Goal: Find contact information: Find contact information

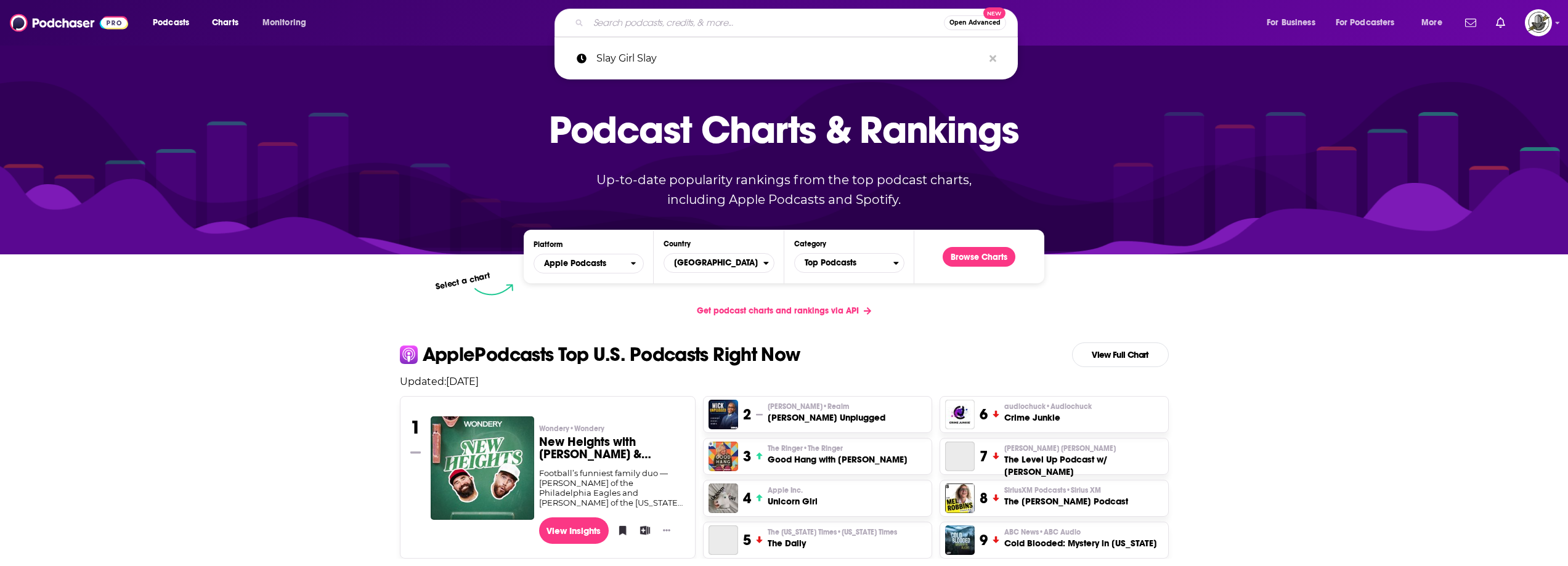
click at [618, 21] on input "Search podcasts, credits, & more..." at bounding box center [766, 22] width 356 height 19
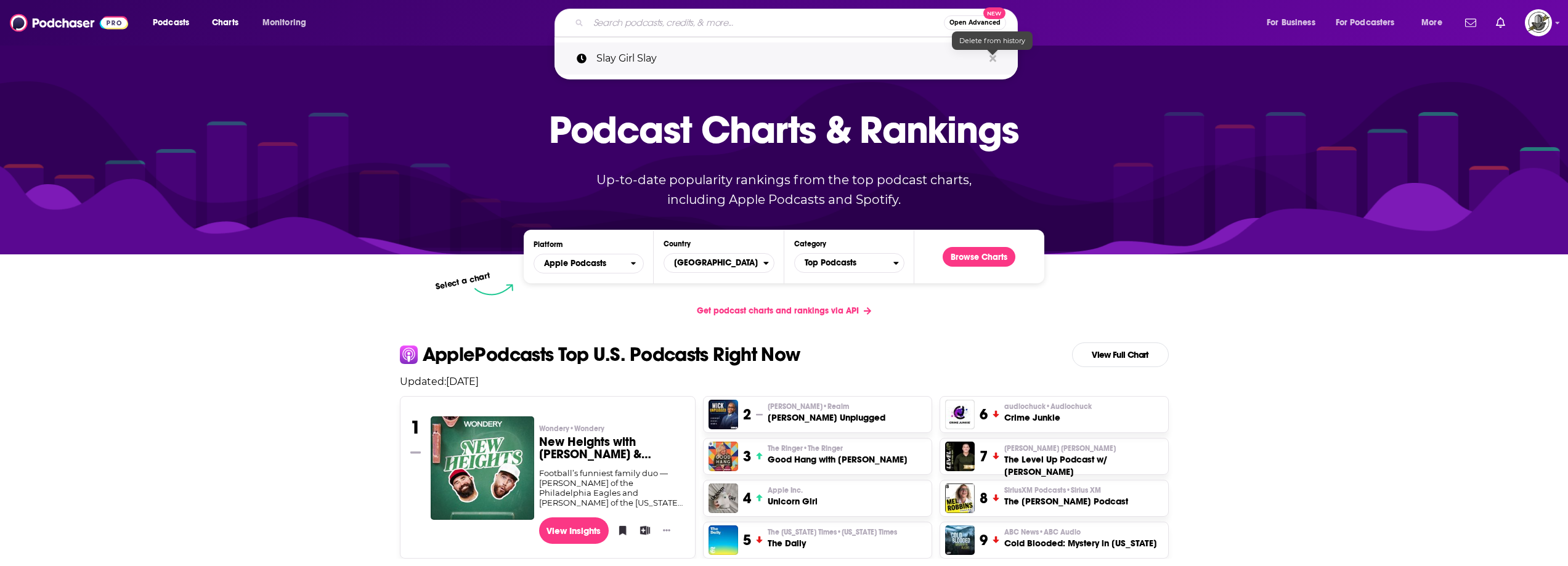
click at [994, 61] on icon "Search podcasts, credits, & more..." at bounding box center [992, 58] width 6 height 10
click at [819, 21] on input "Search podcasts, credits, & more..." at bounding box center [766, 22] width 356 height 19
paste input "NOW - No Opportunity Wasted with Angelica Ross"
type input "NOW - No Opportunity Wasted with Angelica Ross"
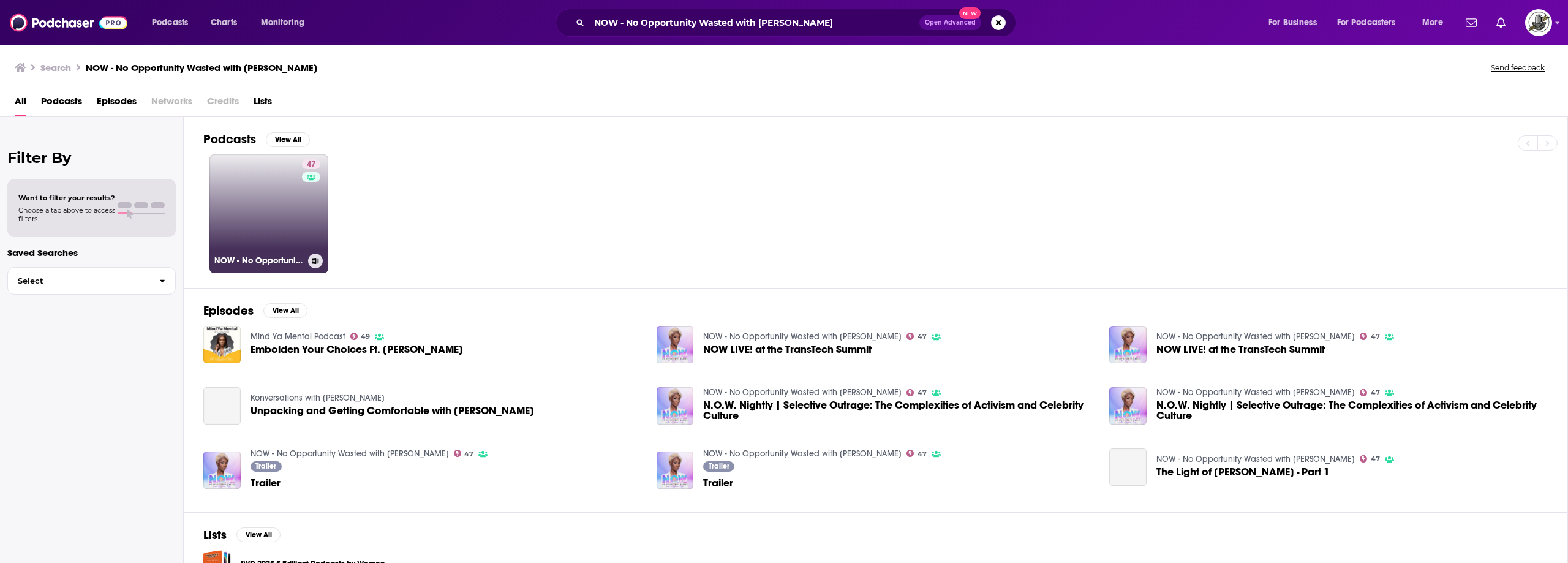
click at [275, 209] on link "47 NOW - No Opportunity Wasted with Angelica Ross" at bounding box center [269, 213] width 119 height 119
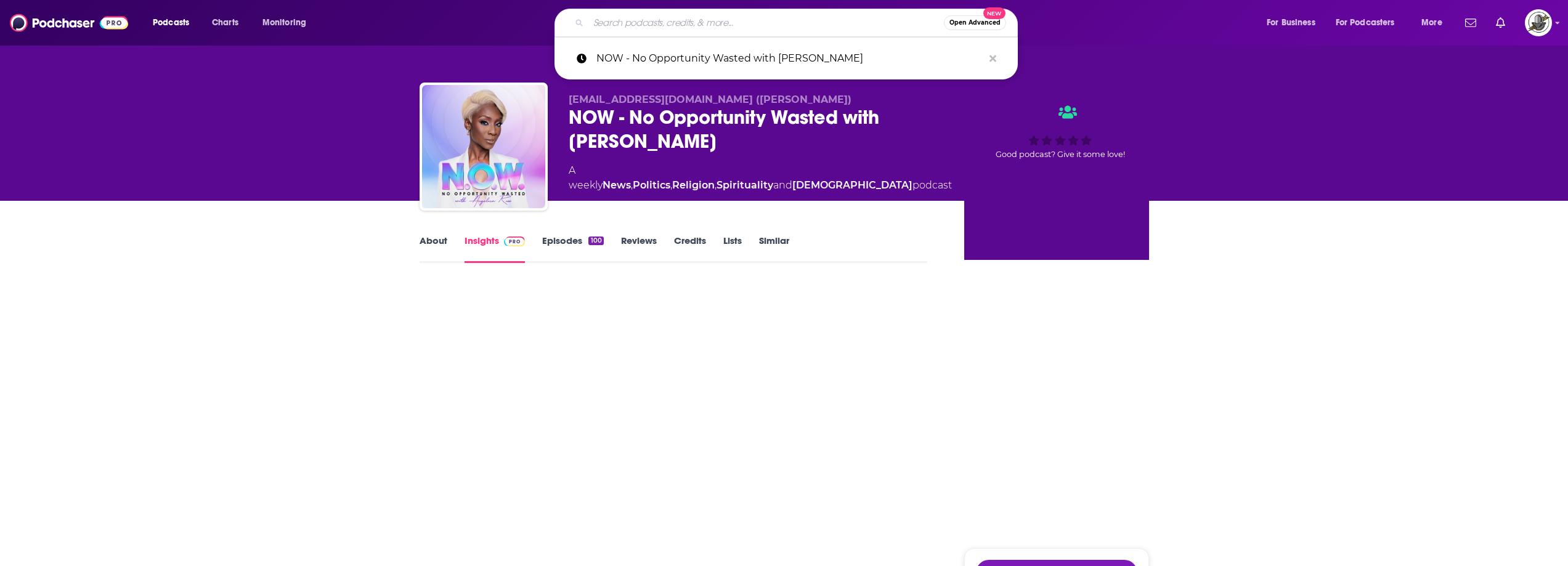
click at [759, 25] on input "Search podcasts, credits, & more..." at bounding box center [766, 22] width 356 height 19
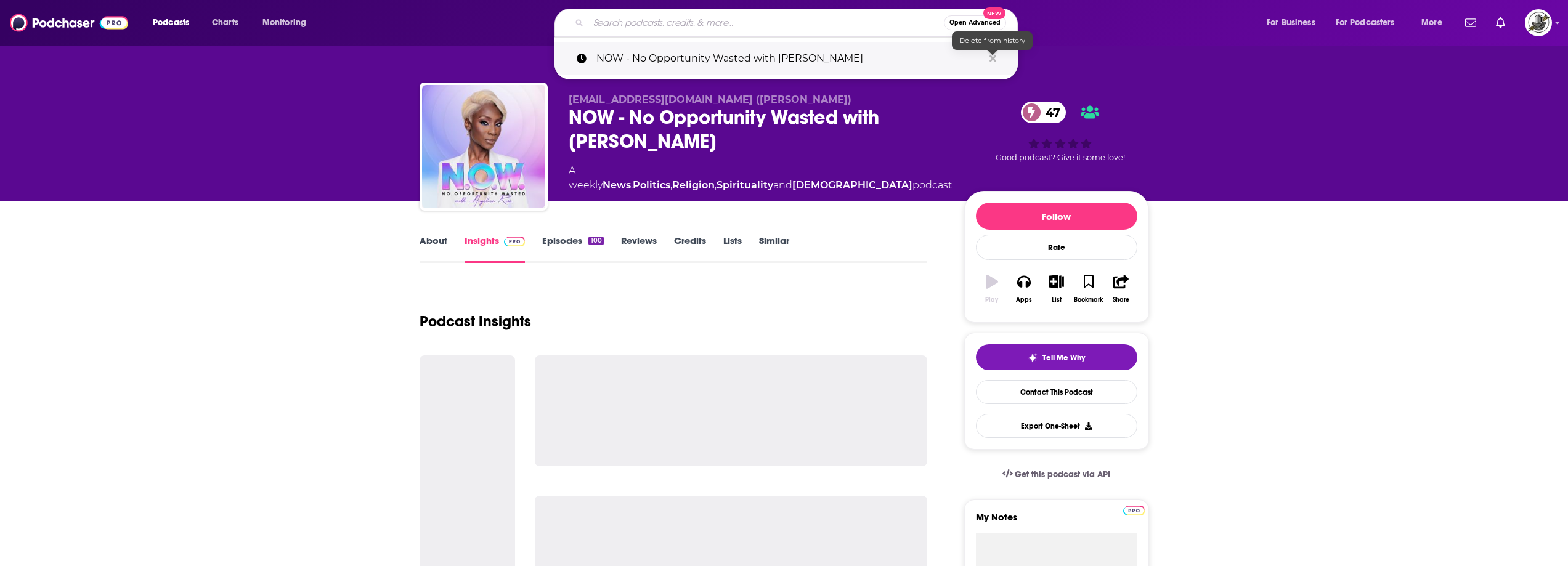
click at [991, 59] on icon "Search podcasts, credits, & more..." at bounding box center [992, 58] width 6 height 6
click at [842, 293] on div "Podcast Insights" at bounding box center [674, 315] width 509 height 63
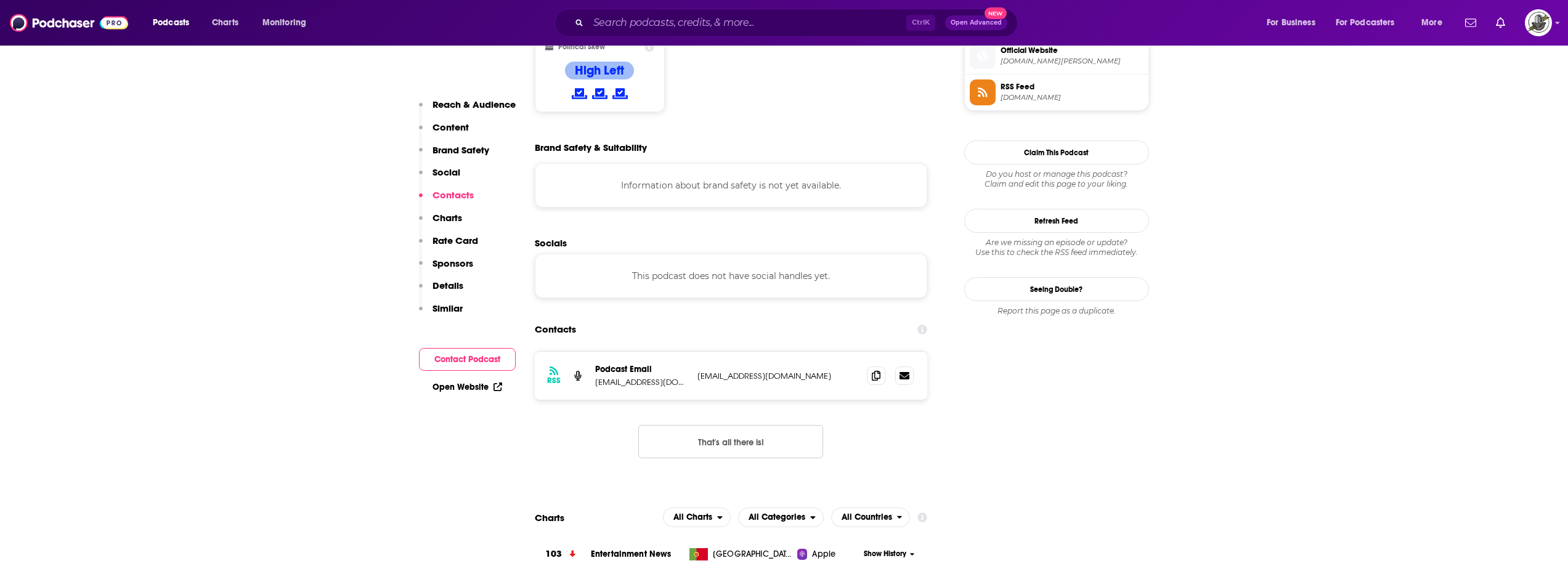
scroll to position [1047, 0]
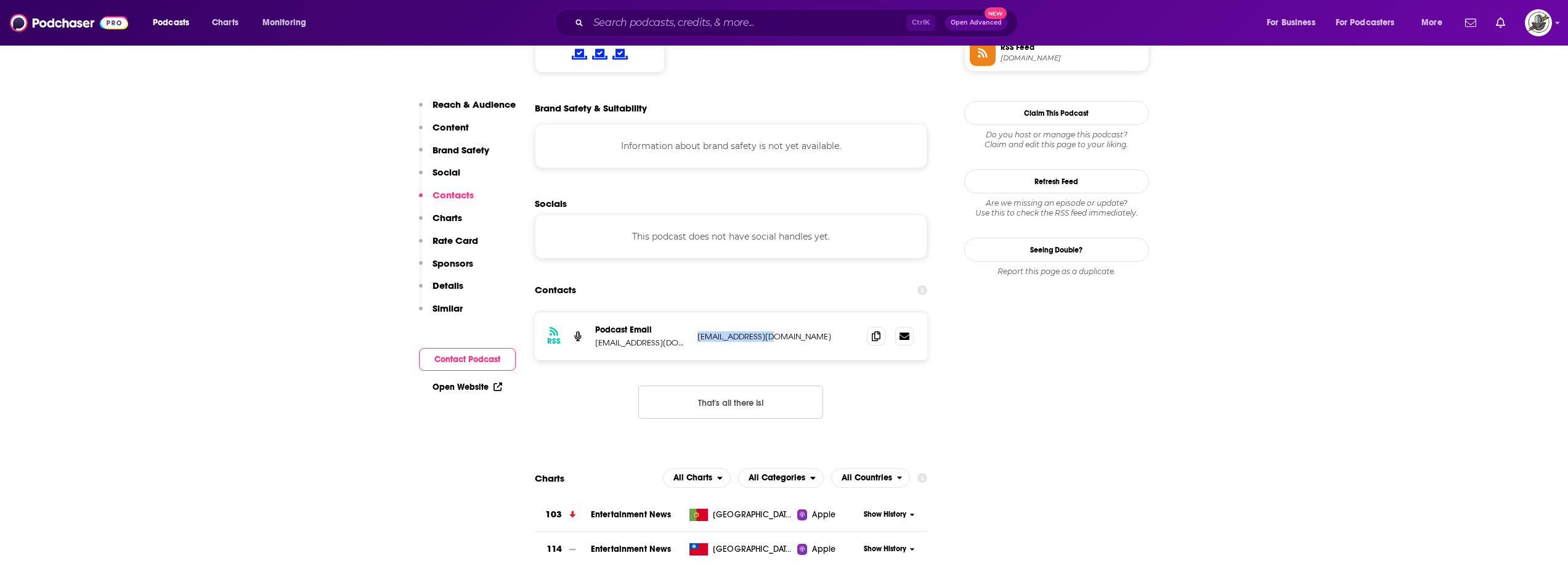
drag, startPoint x: 695, startPoint y: 285, endPoint x: 789, endPoint y: 288, distance: 94.0
click at [789, 312] on div "RSS Podcast Email info@missross.com (Angelica Ross) info@missross.com info@miss…" at bounding box center [731, 336] width 393 height 48
copy p "info@missross.com"
click at [661, 32] on input "Search podcasts, credits, & more..." at bounding box center [747, 22] width 317 height 19
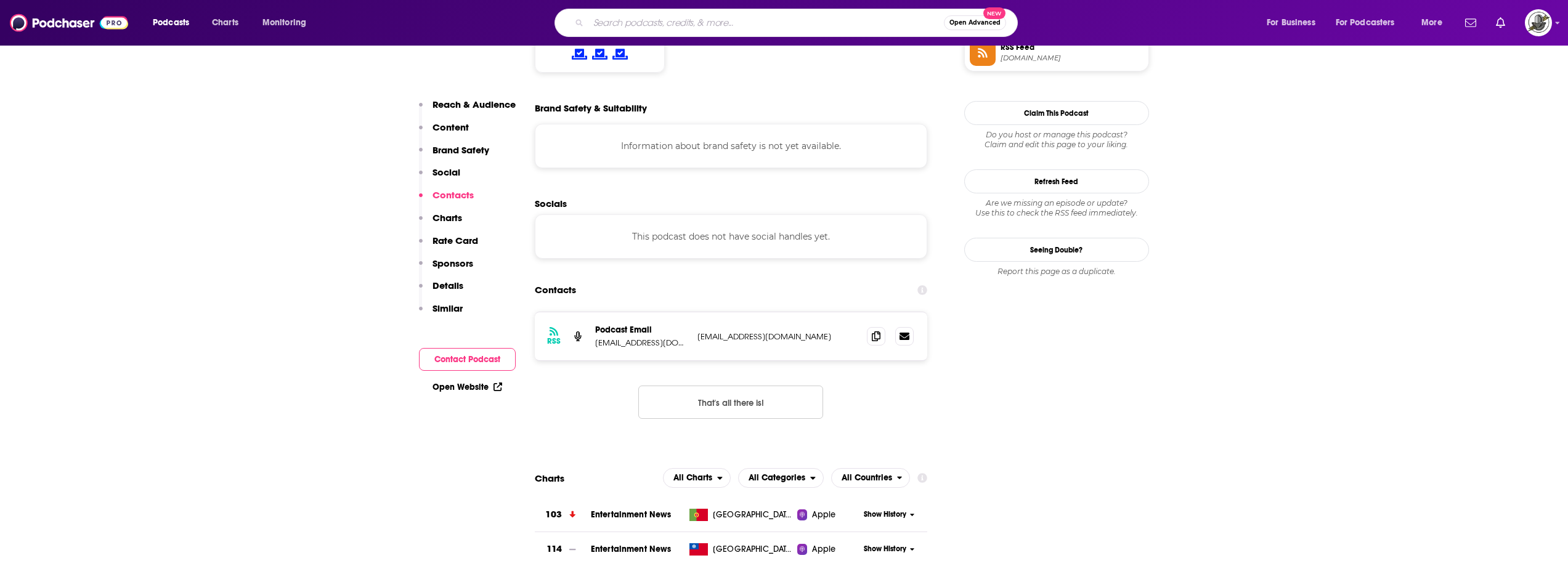
paste input "The Black Studies Podcast"
click at [642, 25] on input "Search podcasts, credits, & more..." at bounding box center [766, 22] width 356 height 19
type input "The Black Studies Podcast"
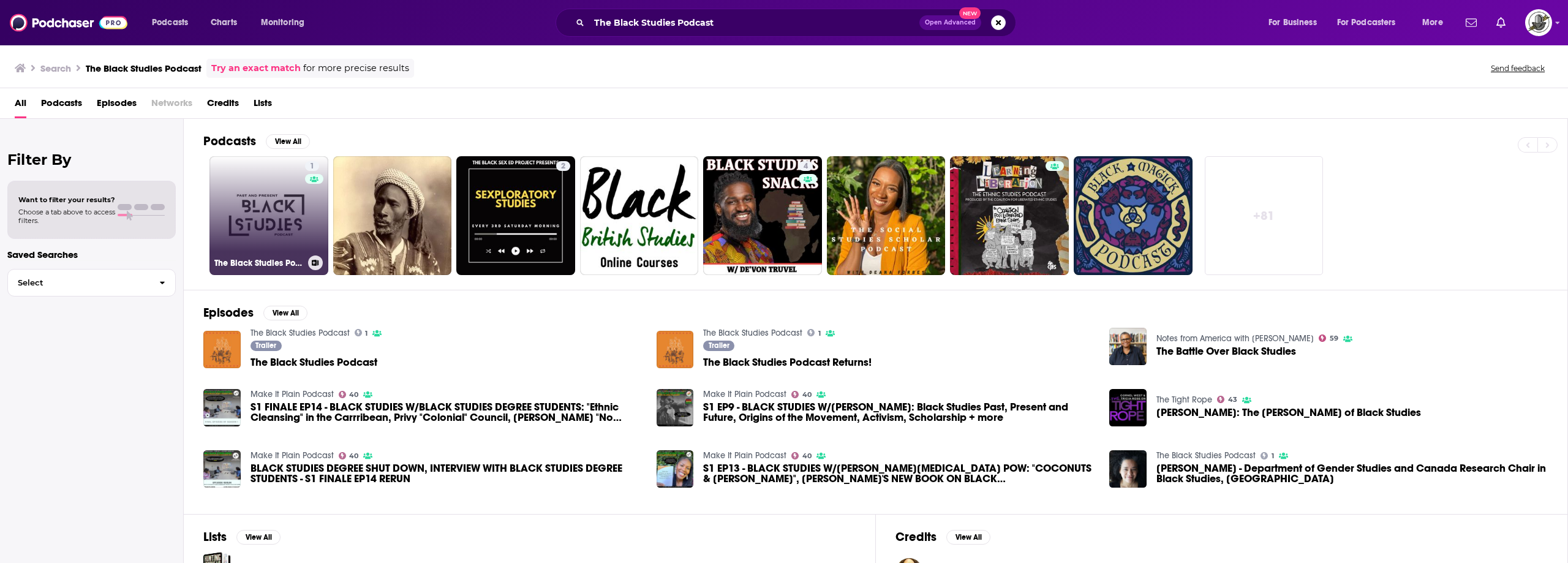
click at [290, 224] on link "1 The Black Studies Podcast" at bounding box center [269, 215] width 119 height 119
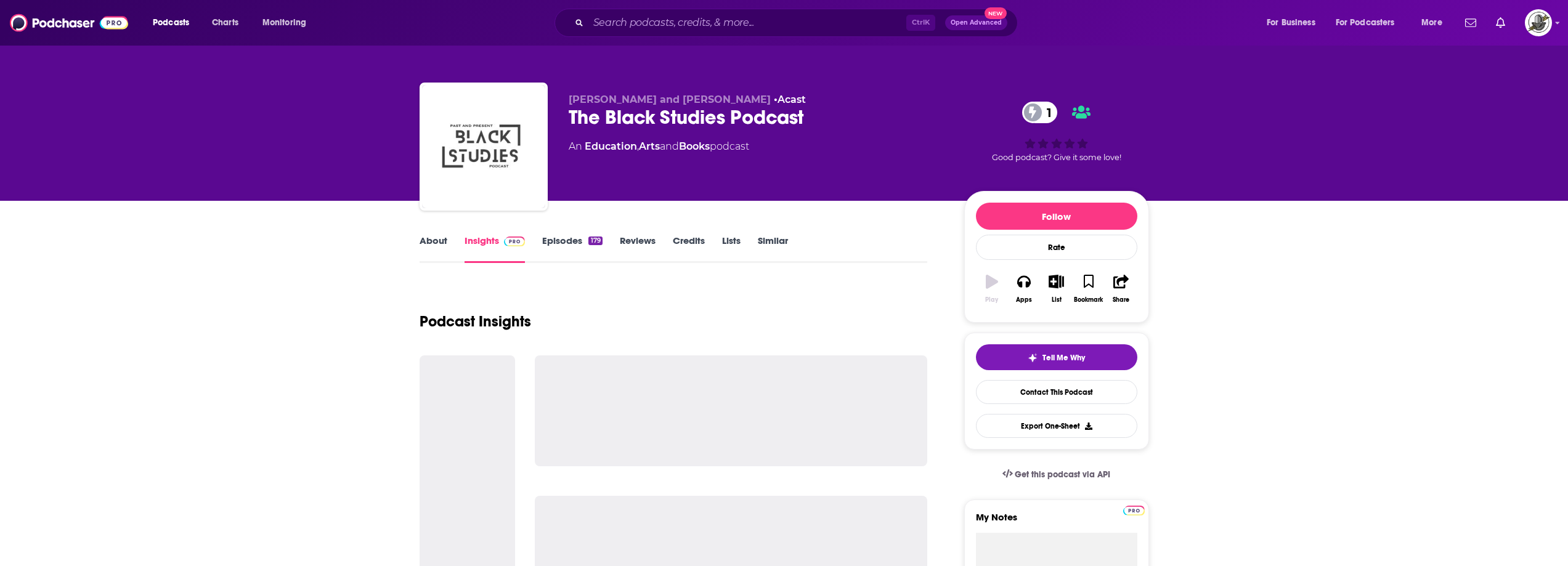
click at [758, 12] on div "Ctrl K Open Advanced New" at bounding box center [785, 22] width 463 height 29
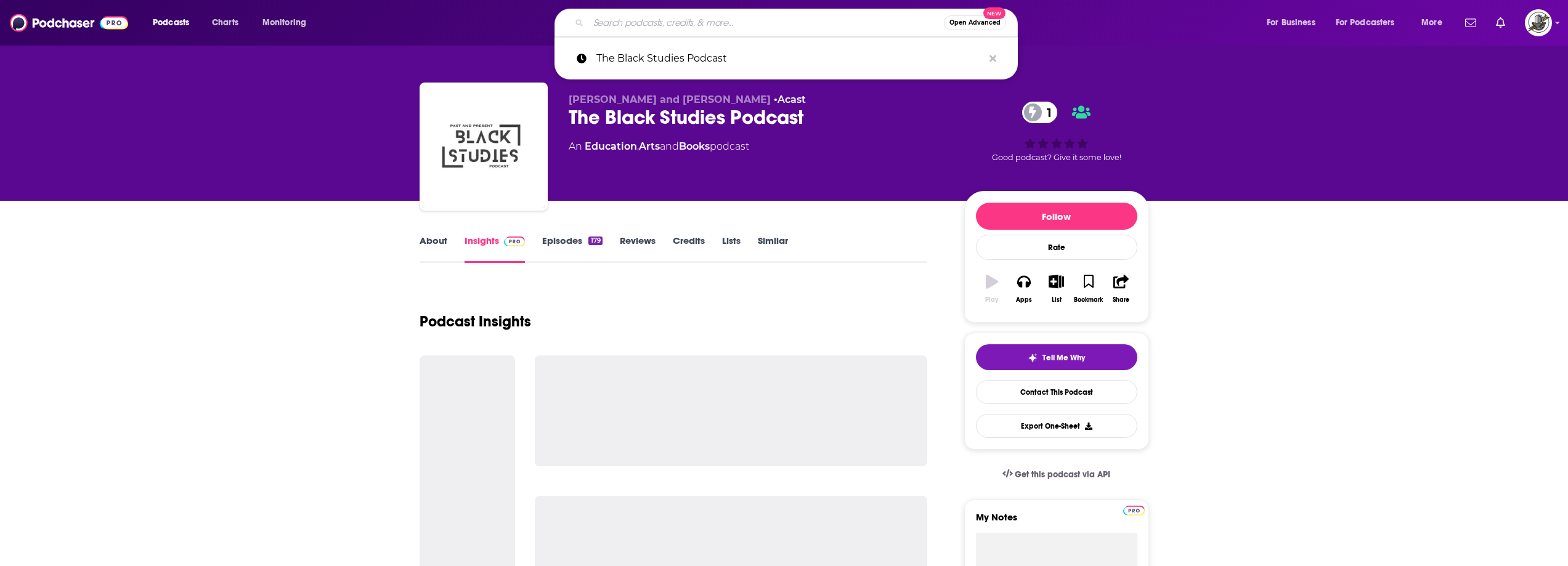
click at [758, 21] on input "Search podcasts, credits, & more..." at bounding box center [766, 22] width 356 height 19
click at [991, 58] on icon "Search podcasts, credits, & more..." at bounding box center [992, 58] width 6 height 6
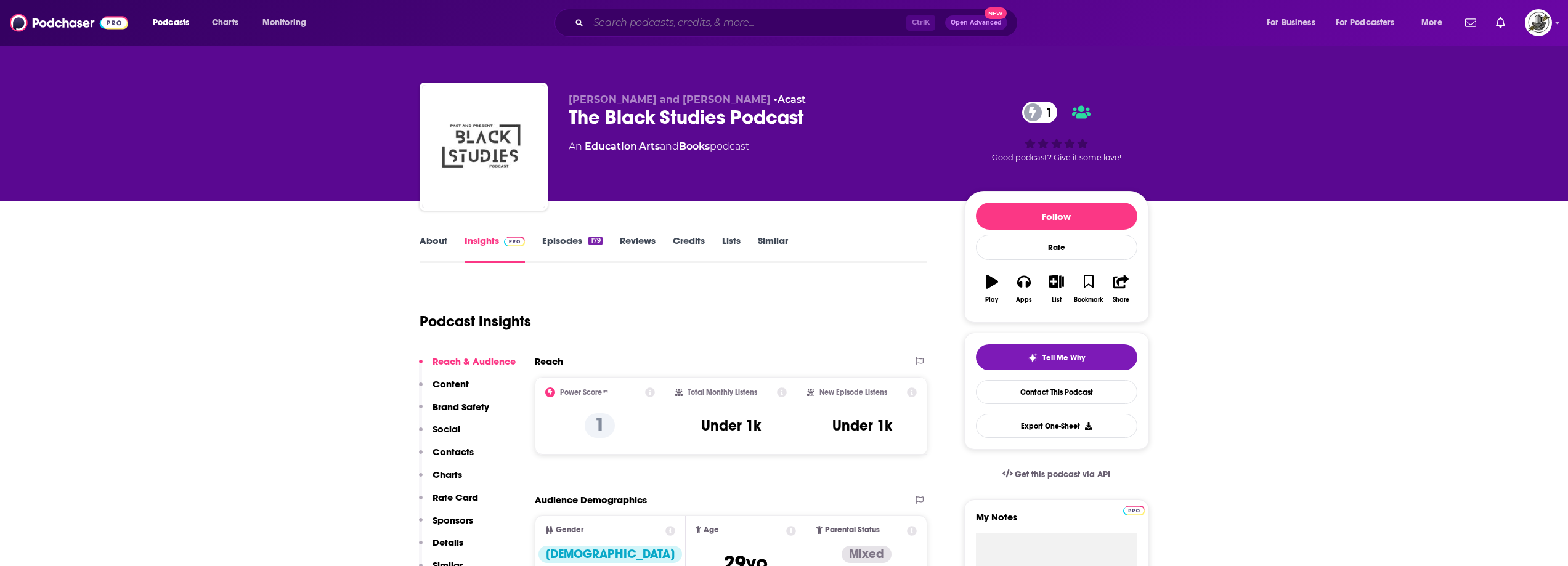
click at [629, 19] on input "Search podcasts, credits, & more..." at bounding box center [747, 22] width 317 height 19
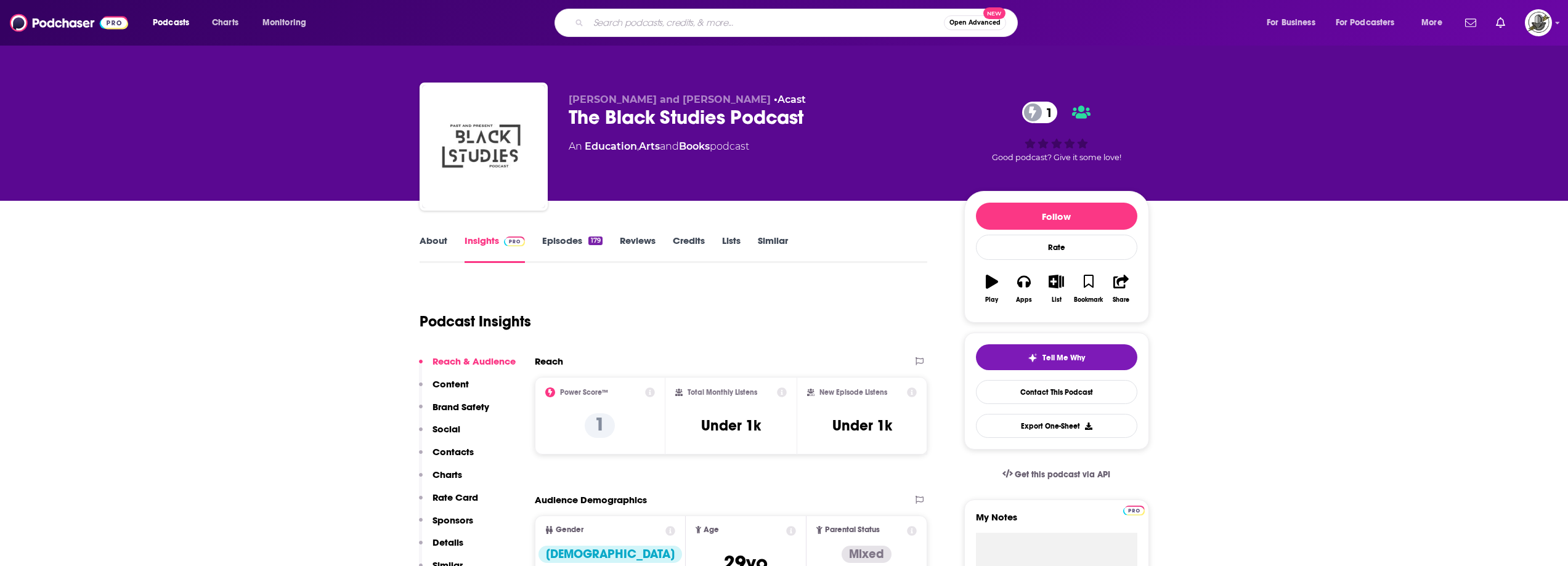
click at [618, 19] on input "Search podcasts, credits, & more..." at bounding box center [766, 22] width 356 height 19
paste input "The Karol Markowicz Show"
type input "The Karol Markowicz Show"
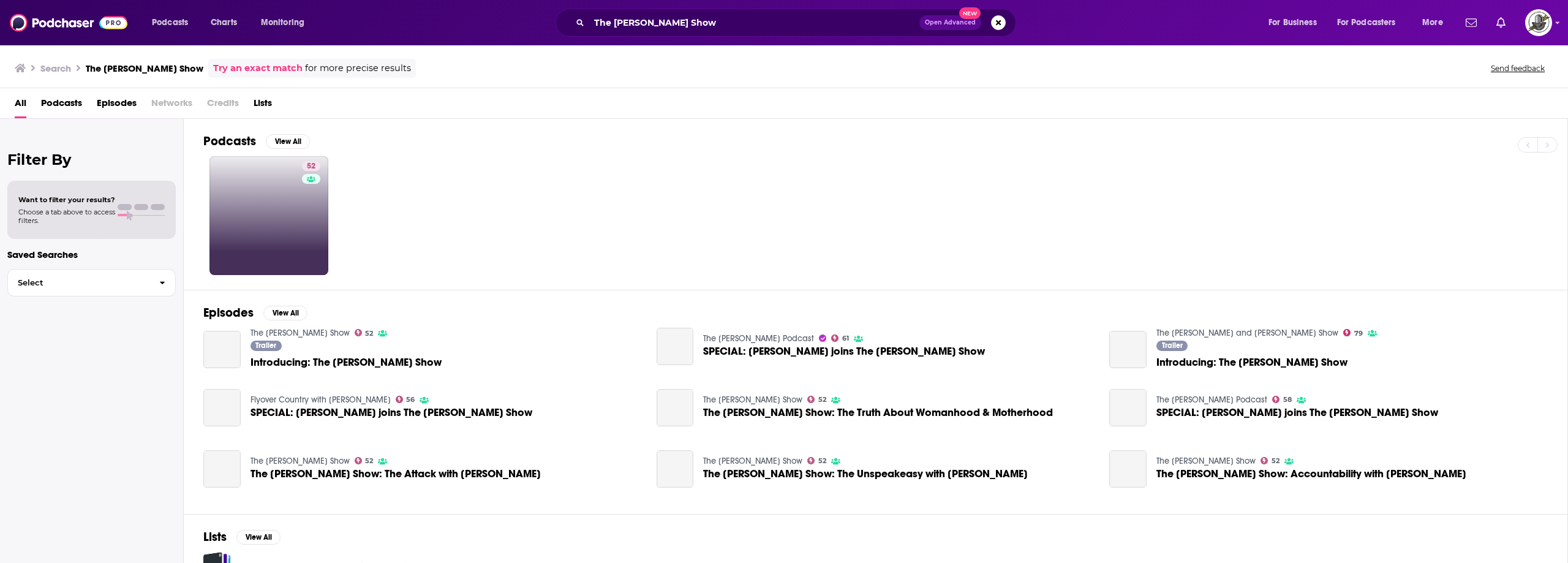
click at [297, 246] on link "52" at bounding box center [269, 215] width 119 height 119
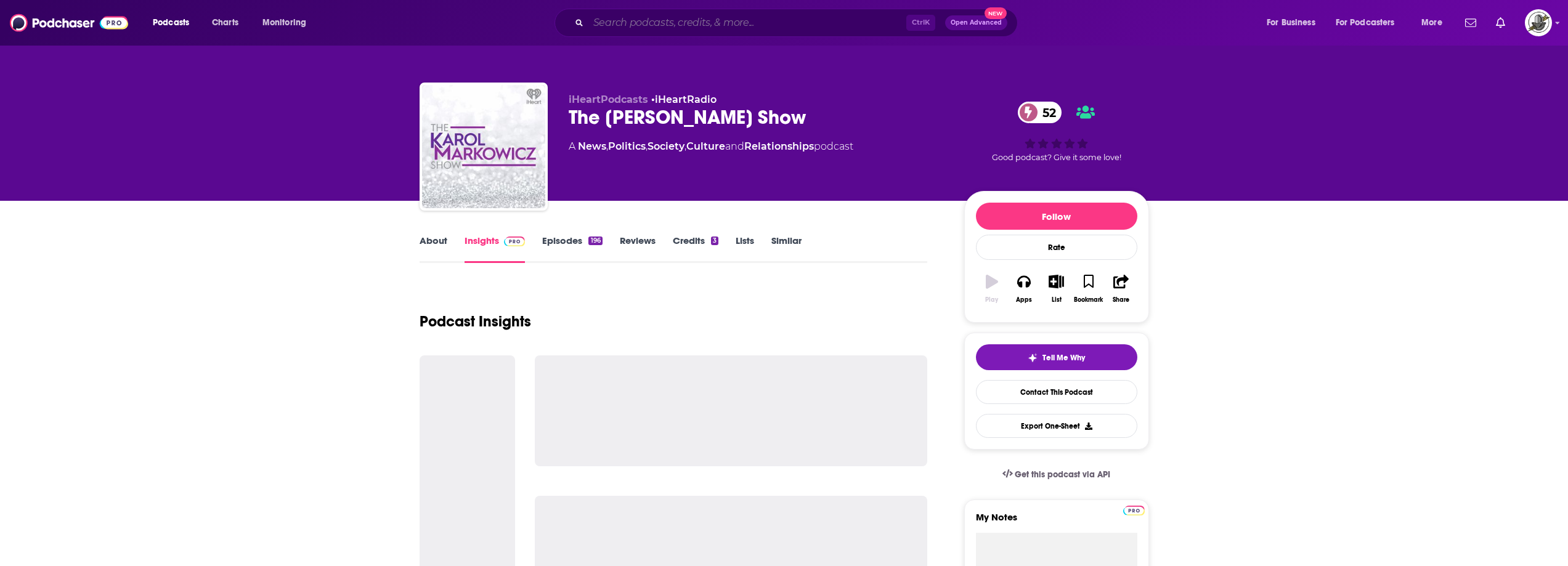
click at [779, 27] on input "Search podcasts, credits, & more..." at bounding box center [747, 22] width 317 height 19
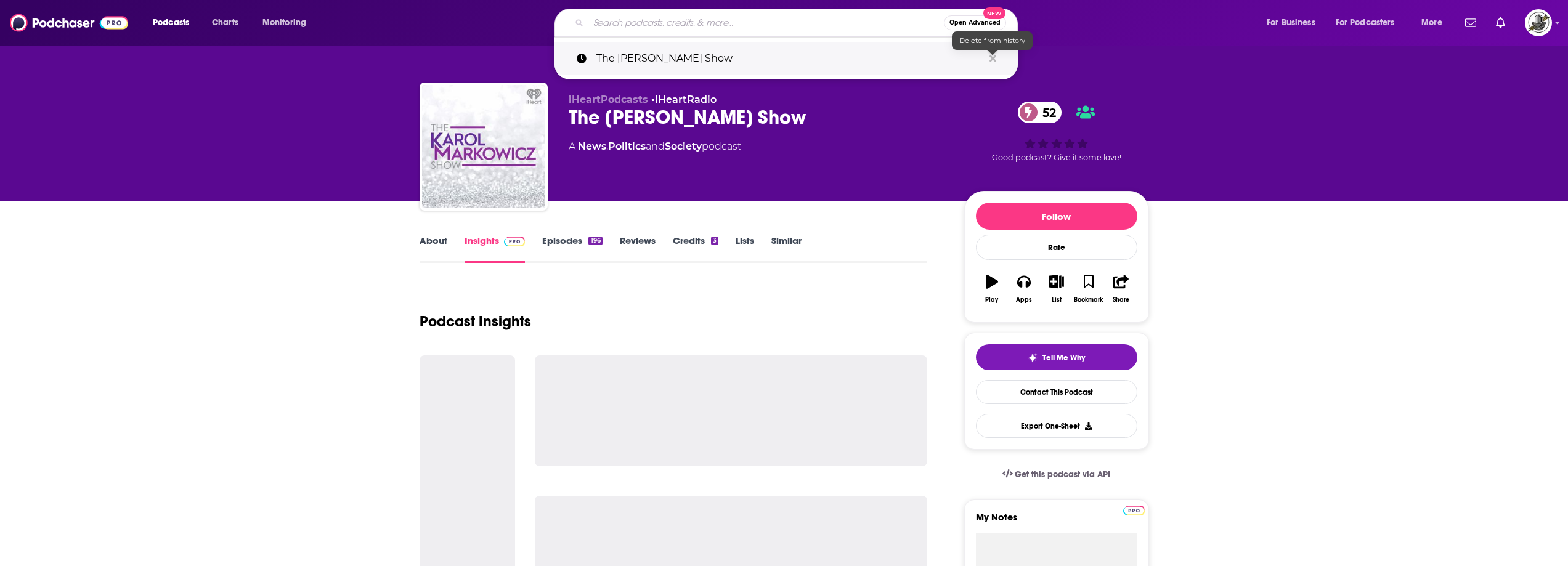
click at [994, 58] on icon "Search podcasts, credits, & more..." at bounding box center [992, 58] width 6 height 6
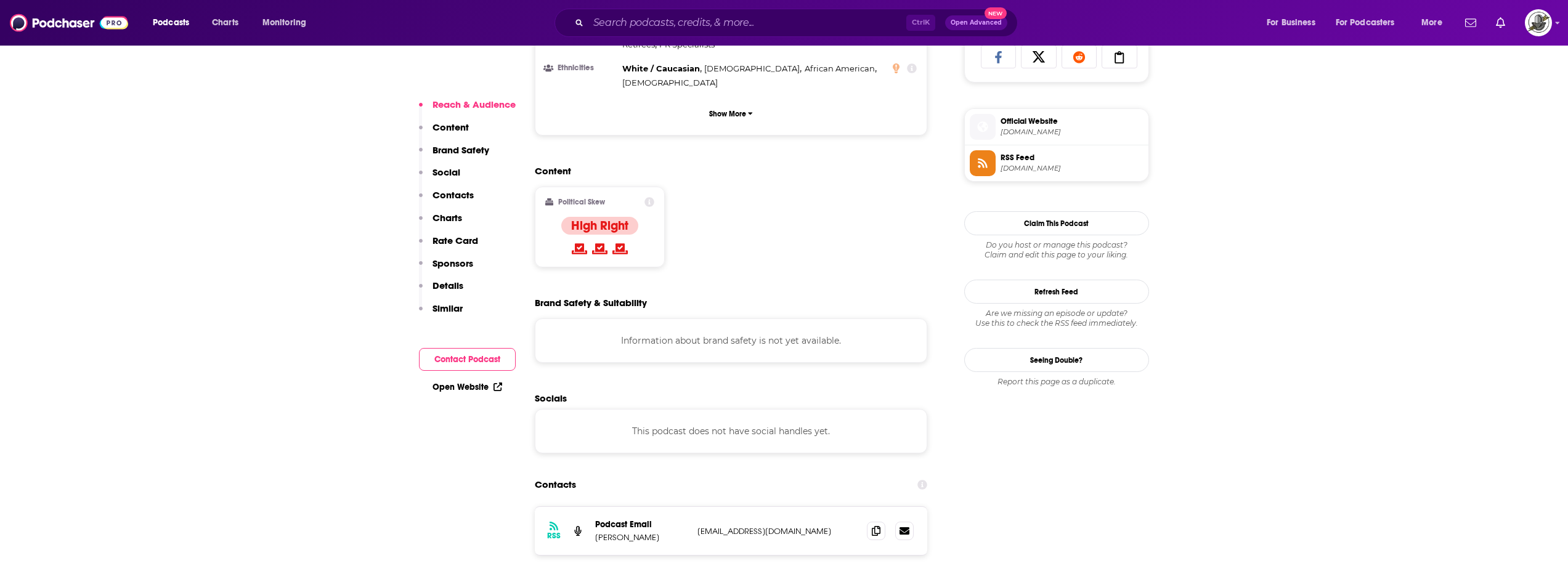
scroll to position [862, 0]
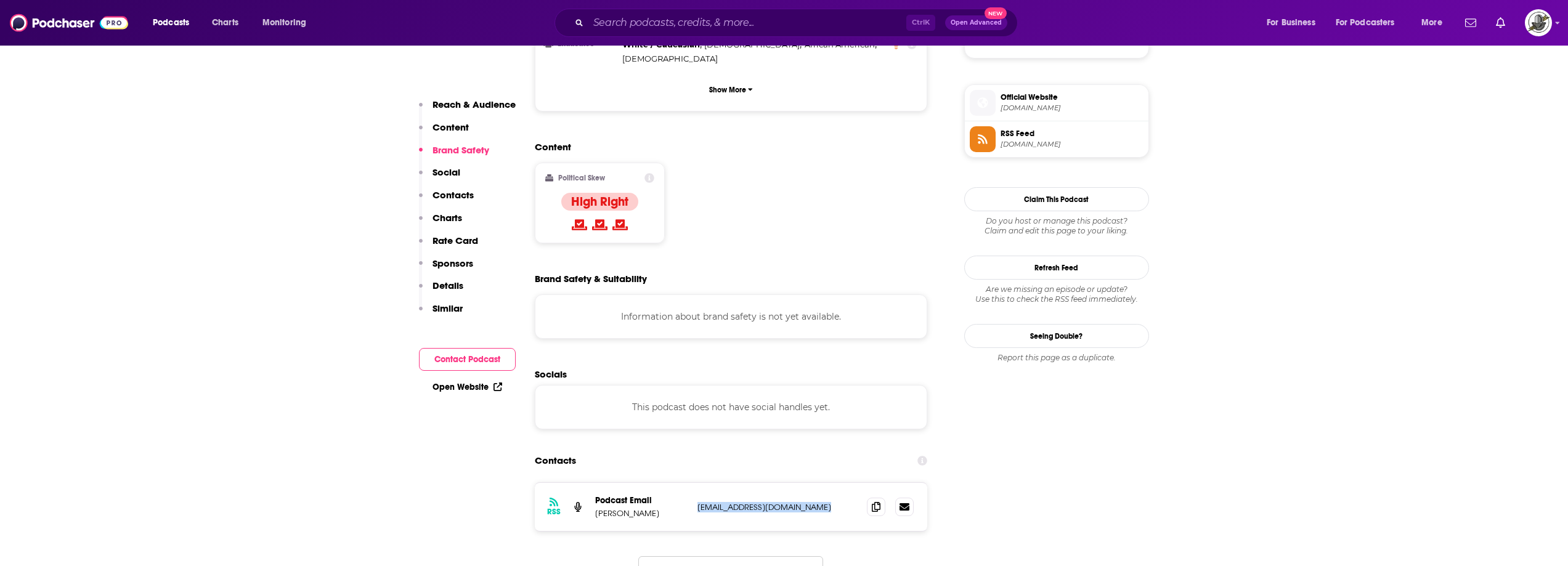
drag, startPoint x: 700, startPoint y: 460, endPoint x: 821, endPoint y: 458, distance: 121.0
click at [821, 482] on div "RSS Podcast Email Karol Markowicz karolmarkowiczshow@gmail.com karolmarkowiczsh…" at bounding box center [731, 507] width 393 height 48
copy p "karolmarkowiczshow@gmail.com"
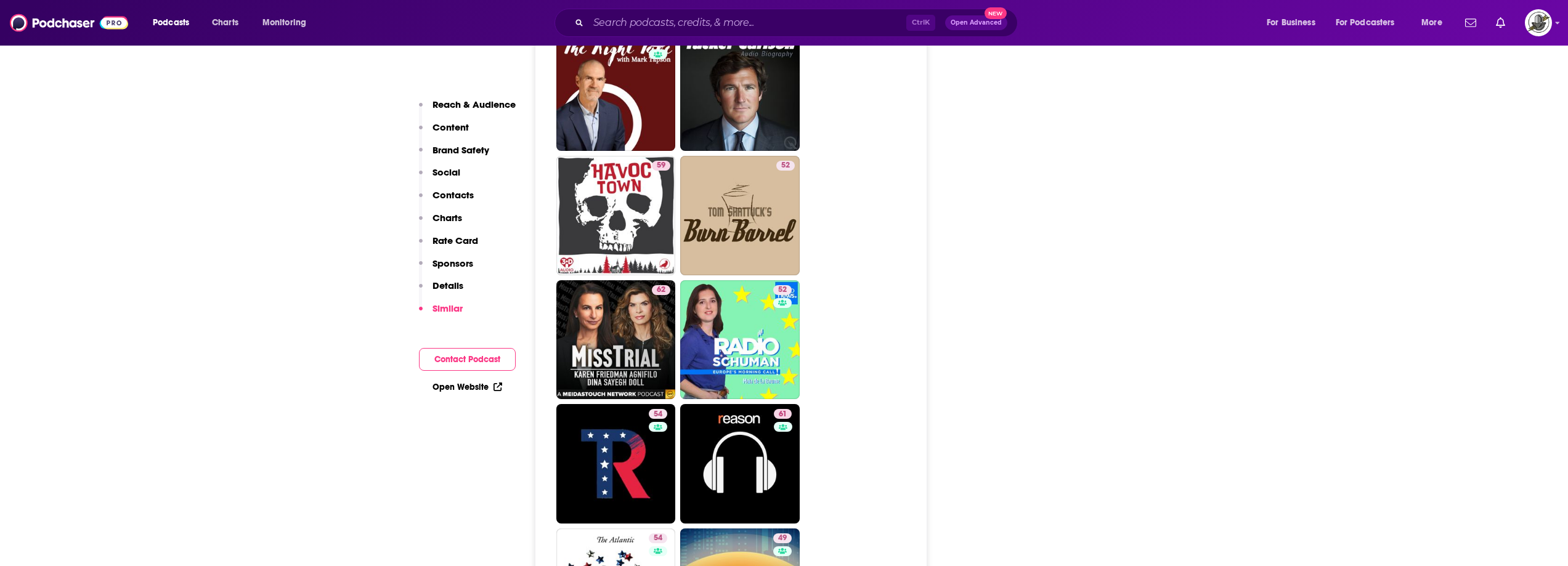
scroll to position [2586, 0]
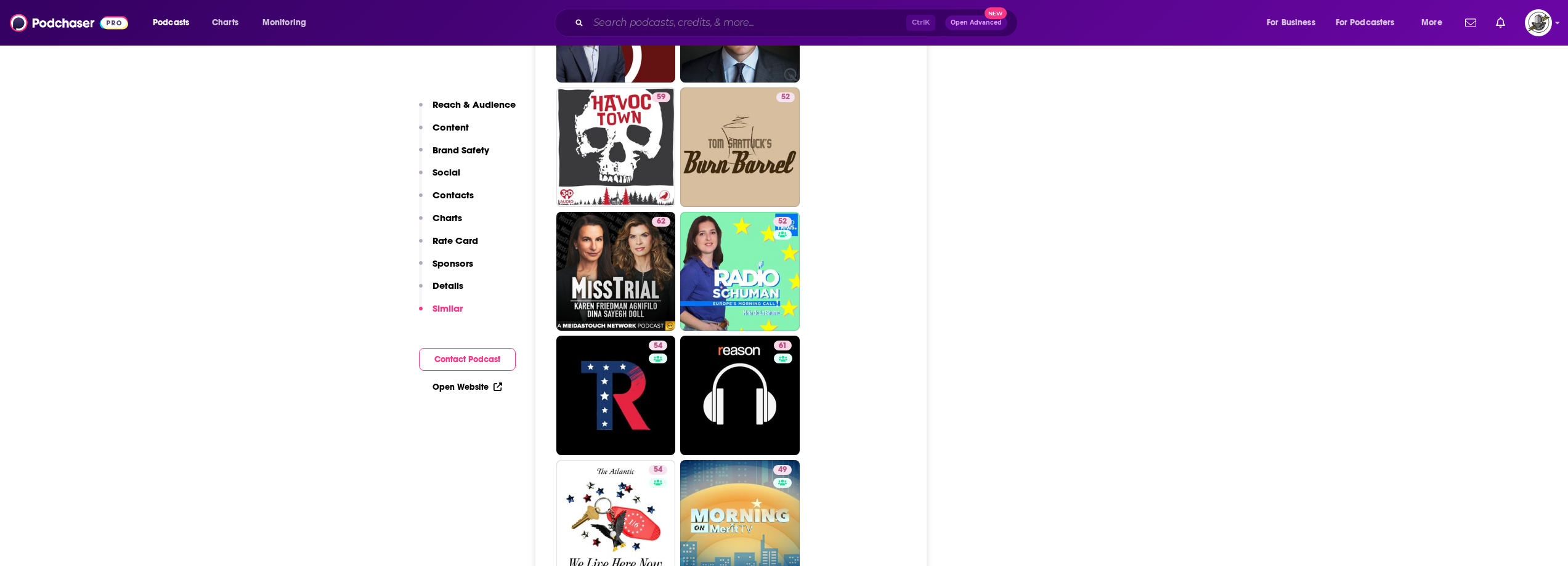
click at [662, 21] on input "Search podcasts, credits, & more..." at bounding box center [747, 22] width 317 height 19
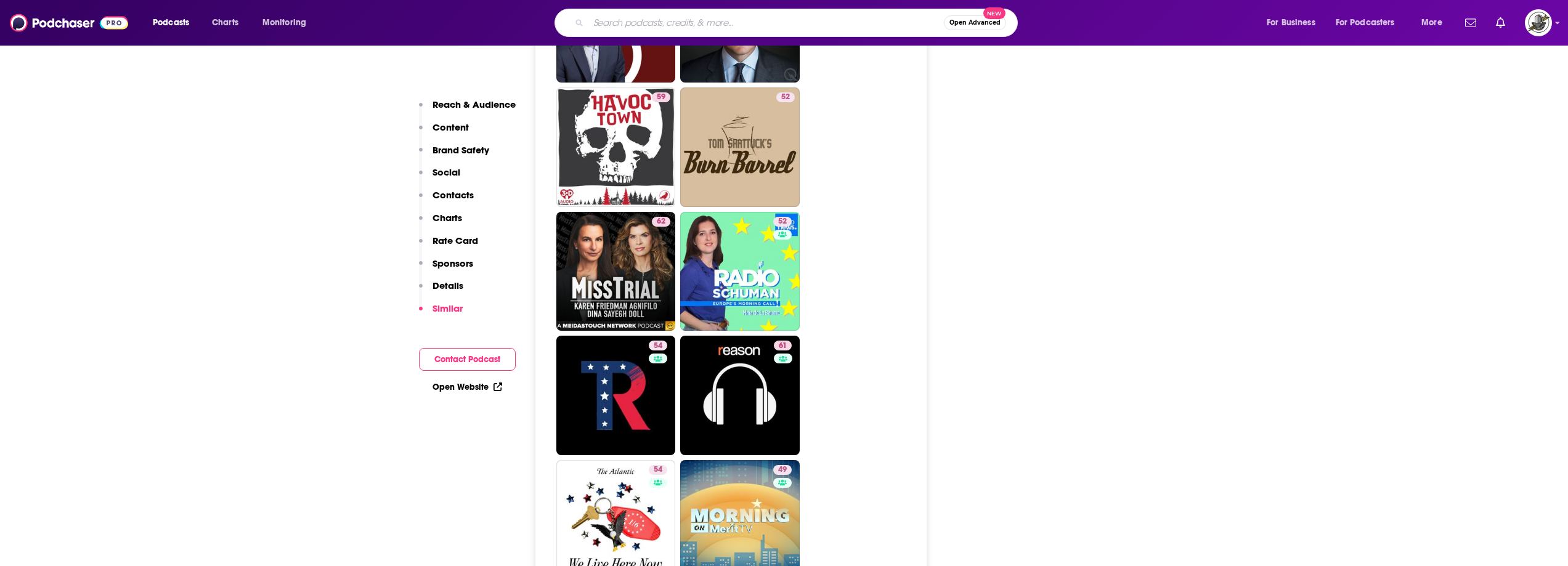
paste input "Be the Bridge Podcast with Latasha Morrison"
type input "Be the Bridge Podcast with Latasha Morrison"
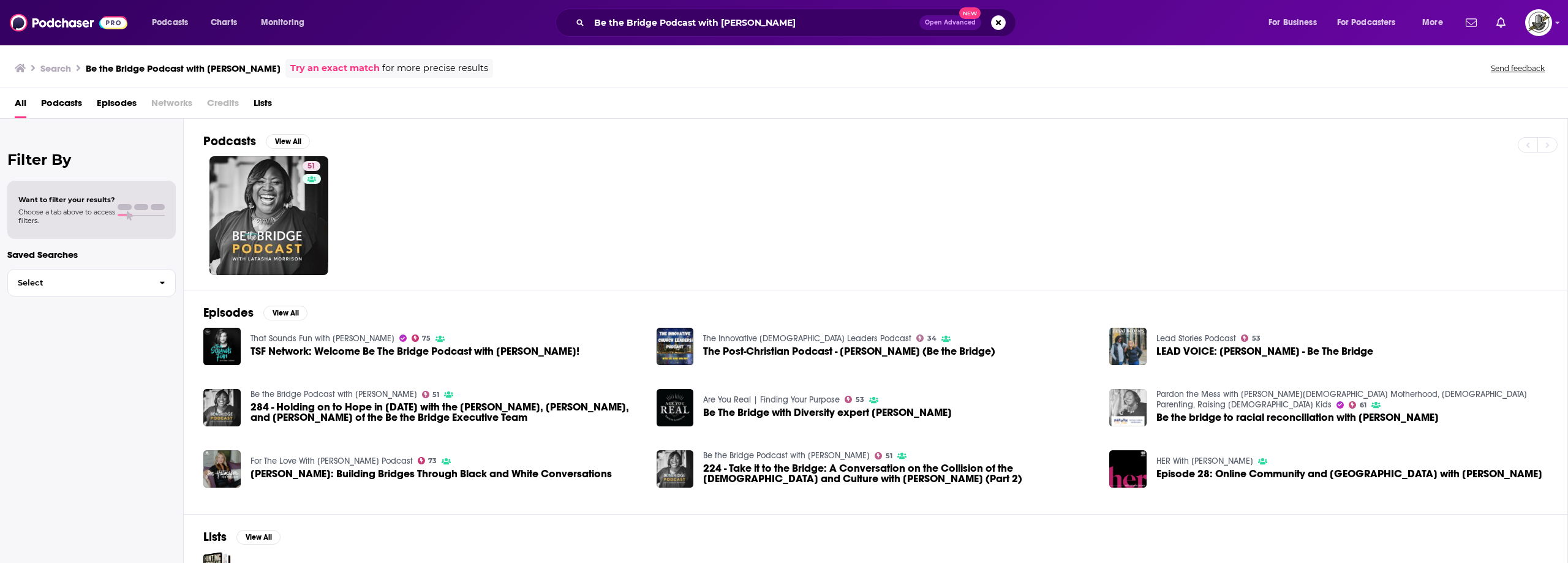
click at [347, 224] on div "51" at bounding box center [885, 215] width 1364 height 119
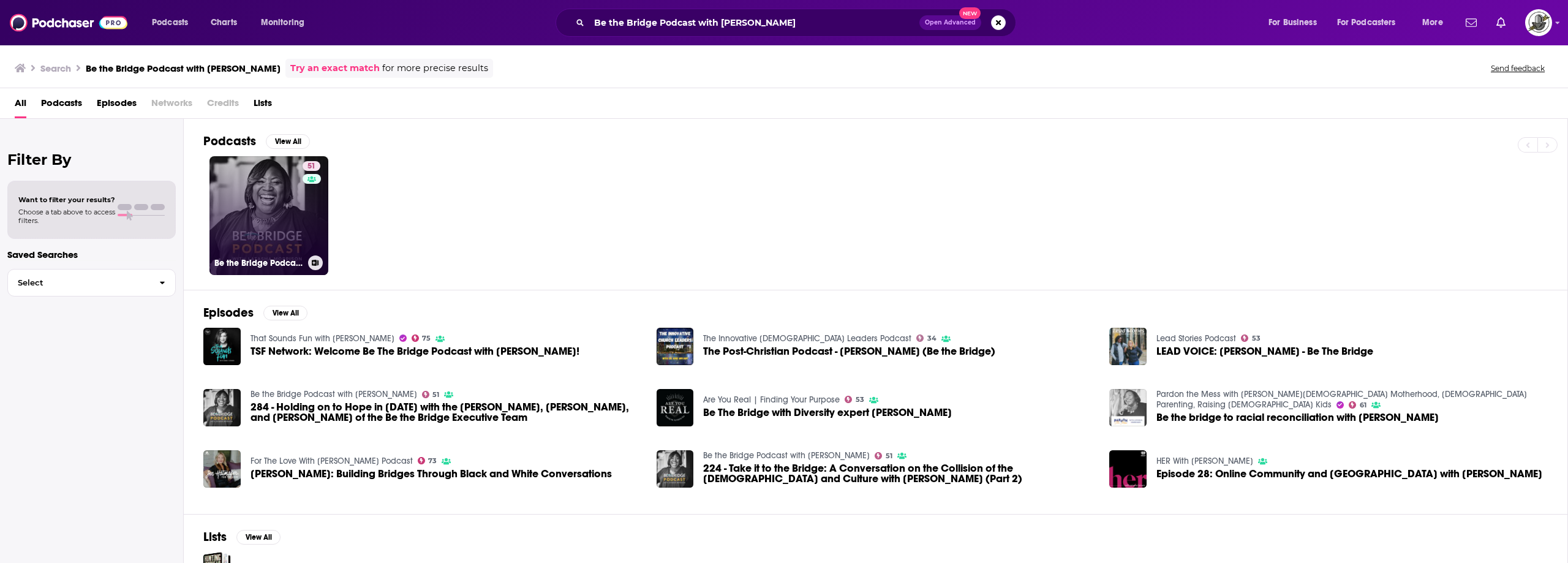
click at [297, 216] on link "51 Be the Bridge Podcast with Latasha Morrison" at bounding box center [269, 215] width 119 height 119
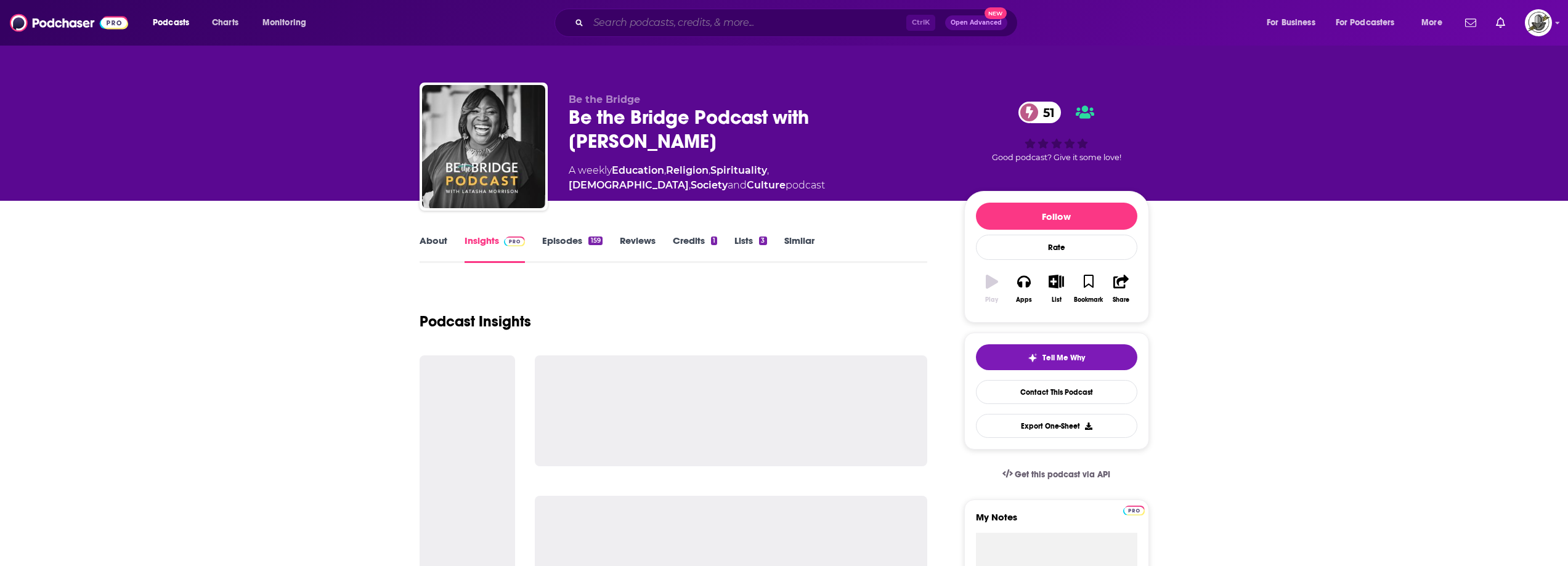
click at [793, 31] on input "Search podcasts, credits, & more..." at bounding box center [747, 22] width 317 height 19
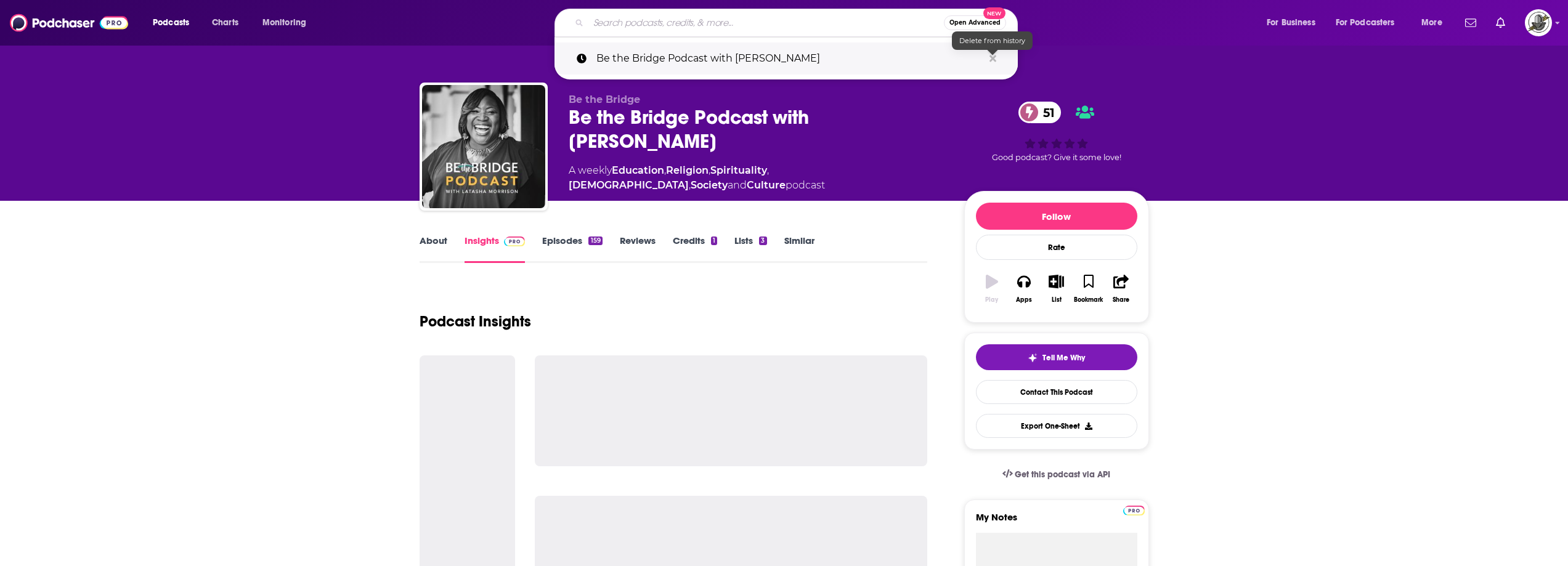
click at [994, 58] on icon "Search podcasts, credits, & more..." at bounding box center [992, 58] width 6 height 6
click at [902, 290] on div "Podcast Insights" at bounding box center [674, 315] width 509 height 63
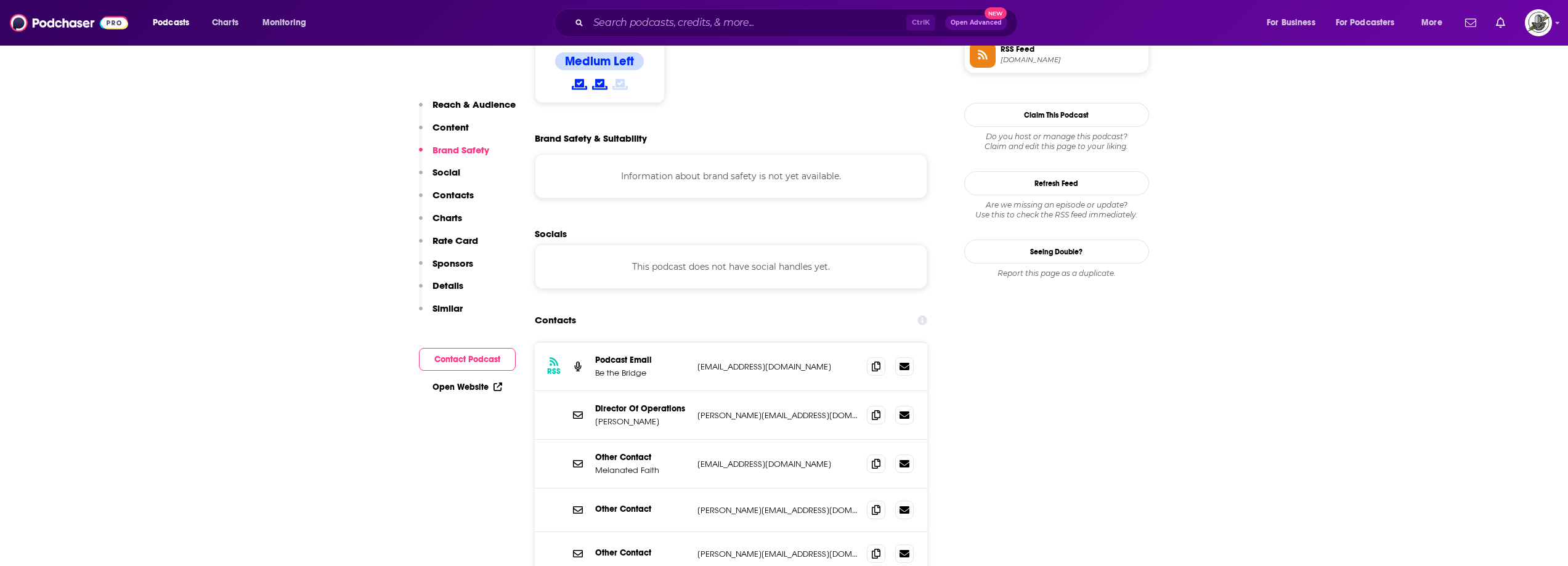
scroll to position [1047, 0]
drag, startPoint x: 695, startPoint y: 279, endPoint x: 826, endPoint y: 276, distance: 131.0
click at [826, 341] on div "RSS Podcast Email Be the Bridge btbpodcast@bethebridge.com btbpodcast@bethebrid…" at bounding box center [731, 365] width 393 height 48
copy p "btbpodcast@bethebridge.com"
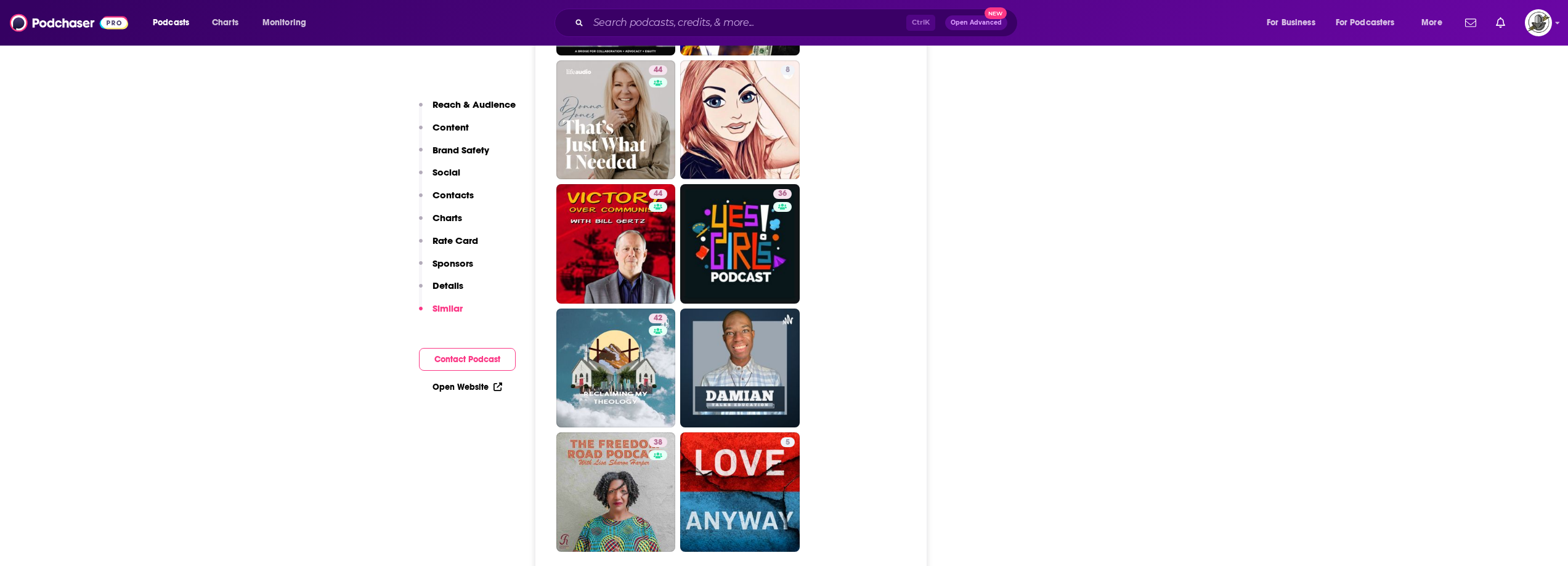
scroll to position [3449, 0]
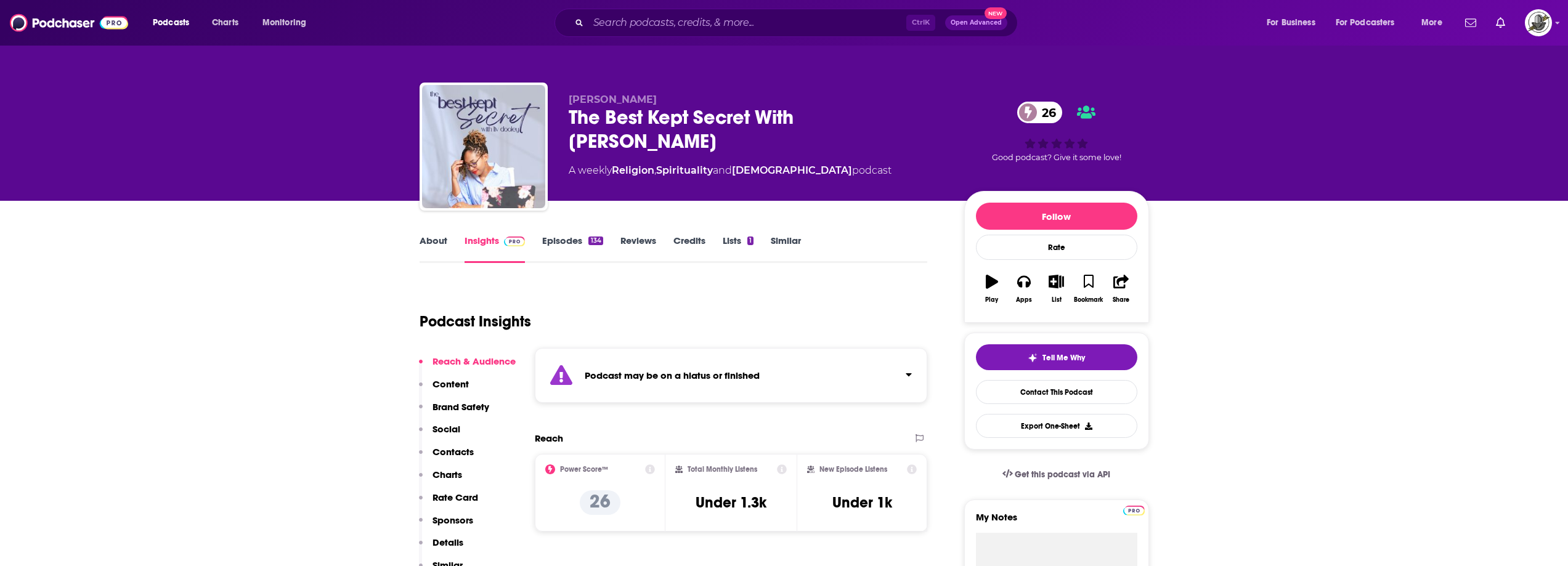
click at [744, 375] on strong "Podcast may be on a hiatus or finished" at bounding box center [672, 375] width 175 height 12
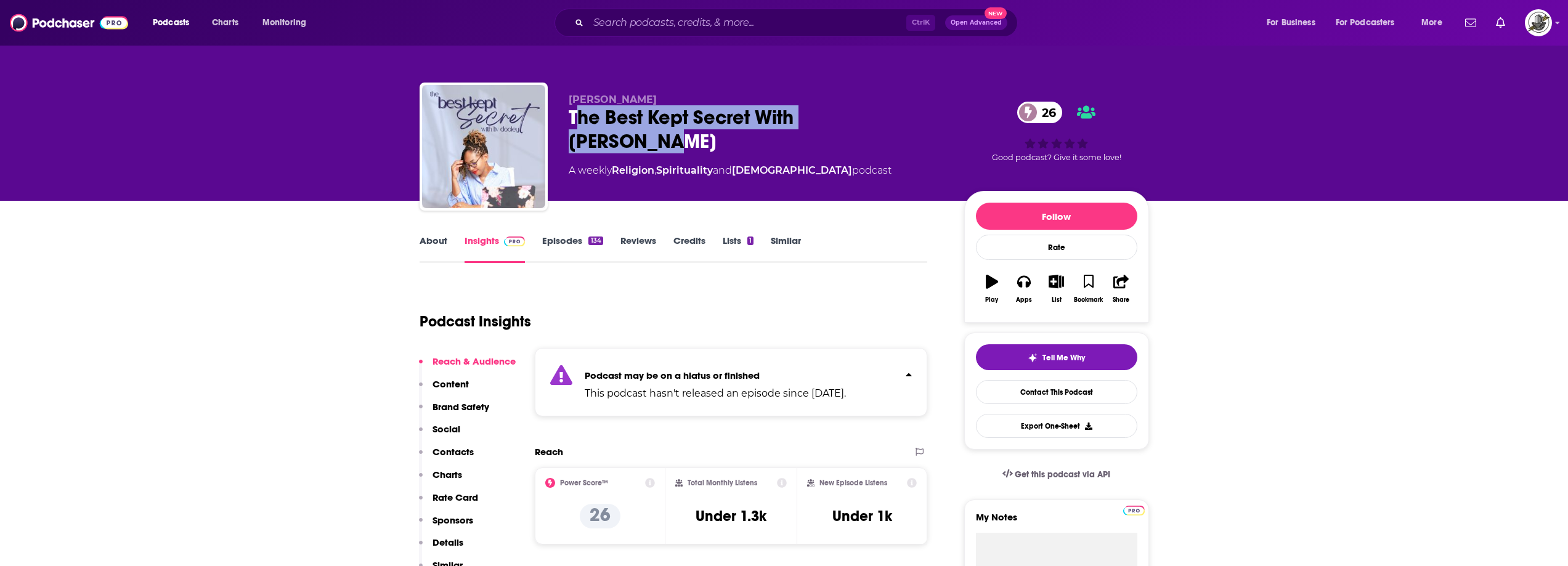
drag, startPoint x: 574, startPoint y: 116, endPoint x: 723, endPoint y: 11, distance: 182.3
click at [915, 123] on div "The Best Kept Secret With Liv Dooley 26" at bounding box center [757, 129] width 376 height 48
copy h2 "he Best Kept Secret With Liv Dooley"
click at [585, 138] on div "Liv Dooley The Best Kept Secret With Liv Dooley 26 A weekly Religion , Spiritua…" at bounding box center [757, 143] width 376 height 98
drag, startPoint x: 571, startPoint y: 125, endPoint x: 817, endPoint y: 49, distance: 257.5
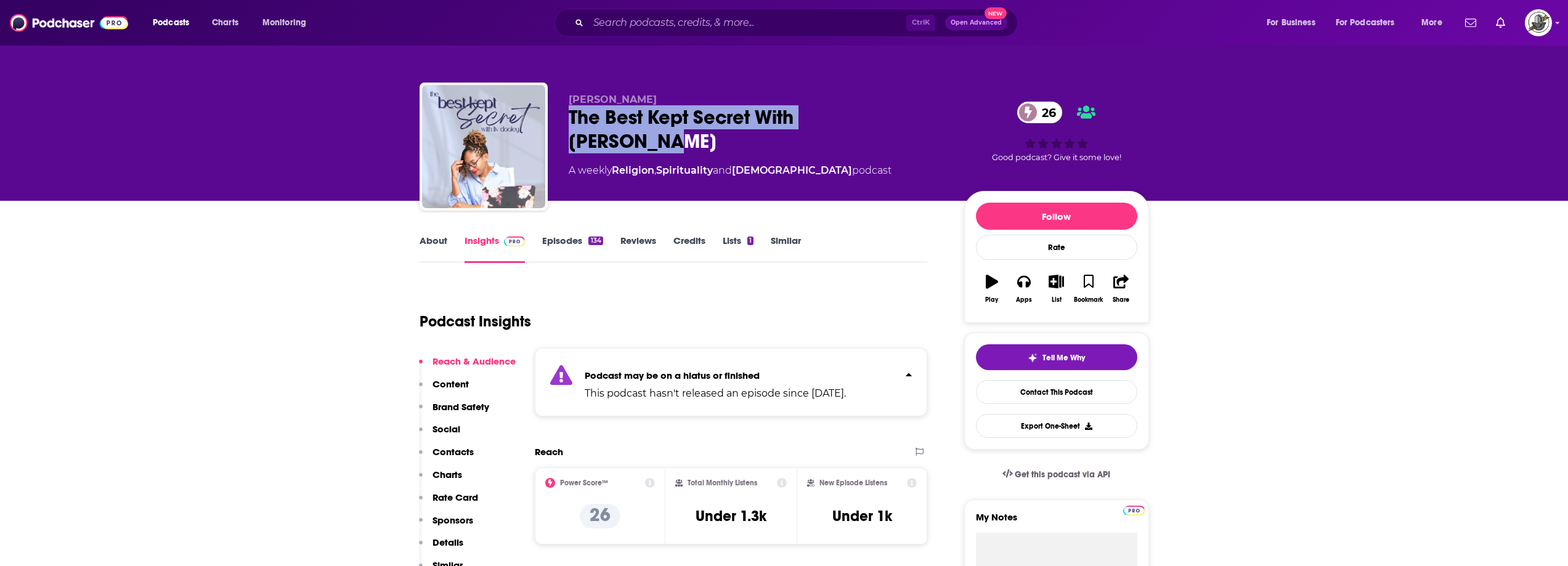
click at [913, 133] on div "Liv Dooley The Best Kept Secret With Liv Dooley 26 A weekly Religion , Spiritua…" at bounding box center [784, 148] width 730 height 133
copy h2 "The Best Kept Secret With Liv Dooley"
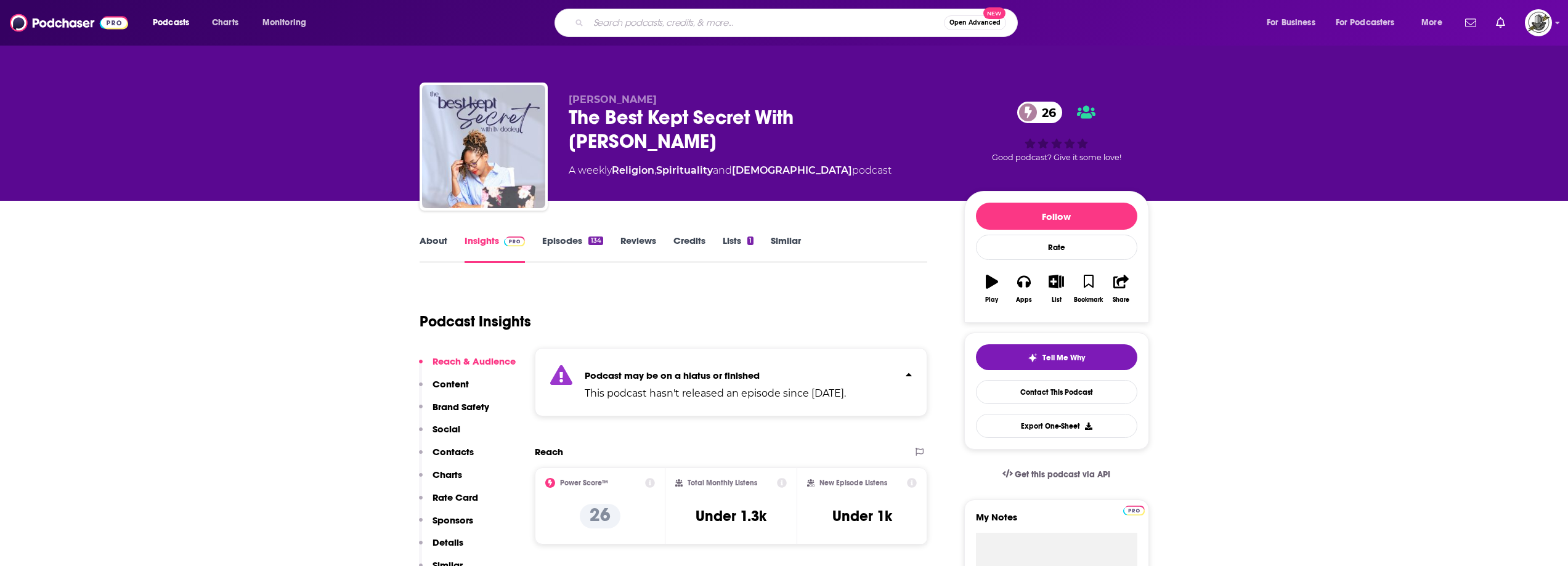
click at [680, 32] on input "Search podcasts, credits, & more..." at bounding box center [766, 22] width 356 height 19
click at [643, 23] on input "Search podcasts, credits, & more..." at bounding box center [766, 22] width 356 height 19
click at [671, 26] on input "Search podcasts, credits, & more..." at bounding box center [766, 22] width 356 height 19
type input "black culture"
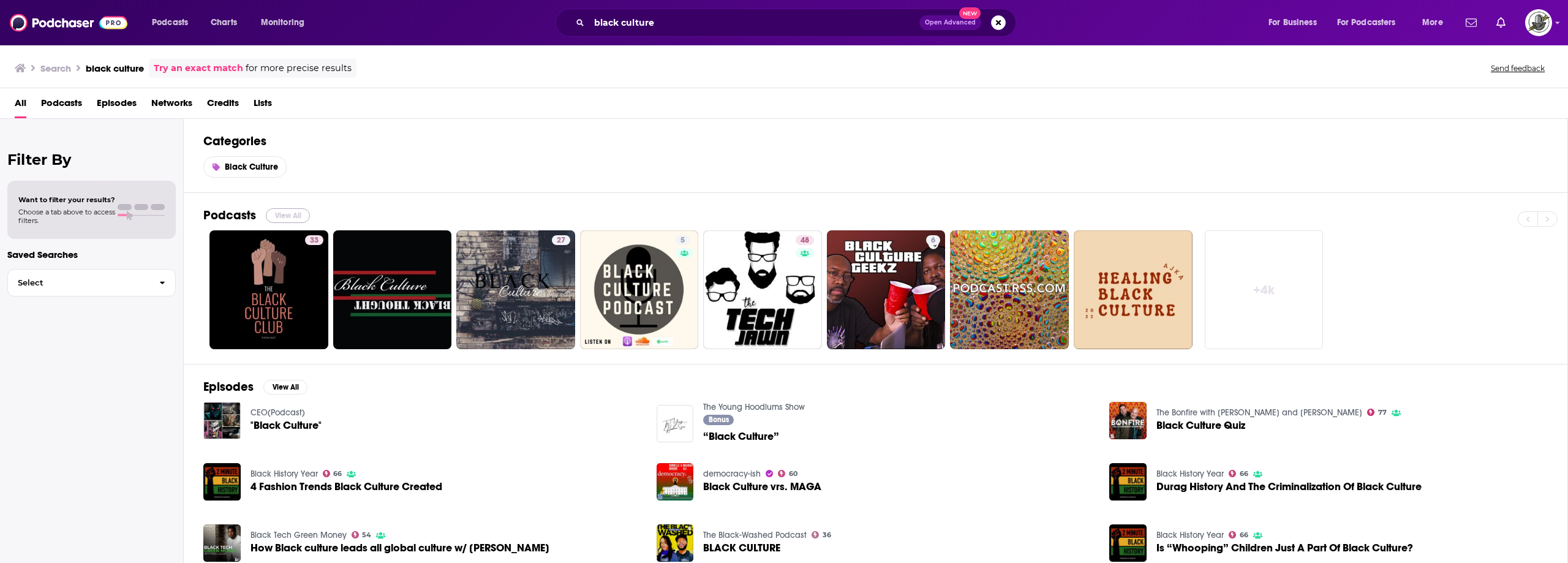
click at [287, 215] on button "View All" at bounding box center [288, 216] width 44 height 15
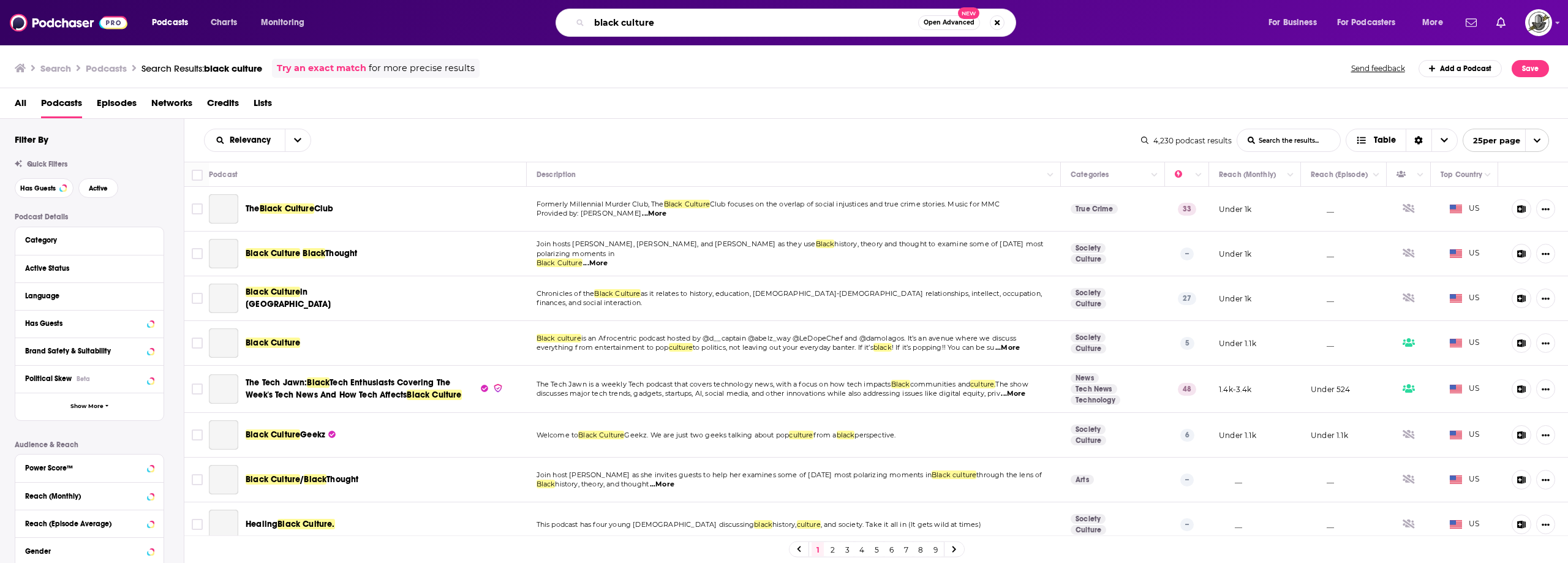
click at [677, 23] on input "black culture" at bounding box center [753, 22] width 329 height 19
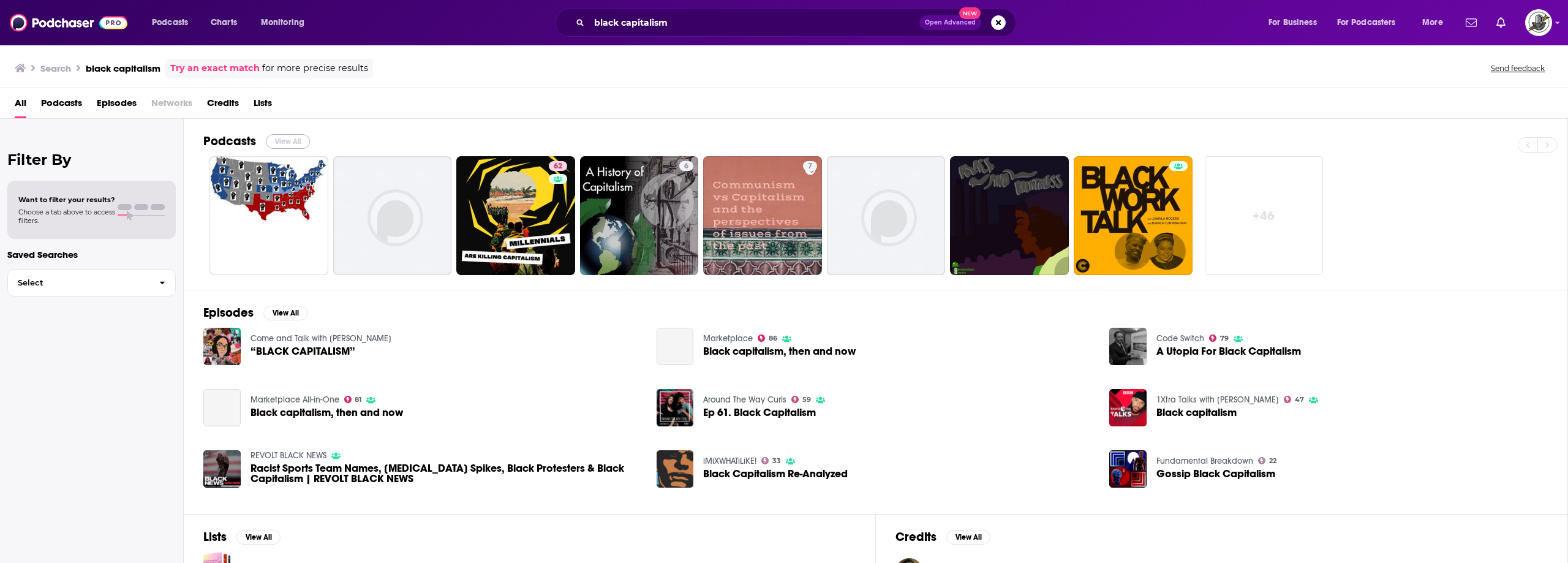
click at [281, 142] on button "View All" at bounding box center [288, 141] width 44 height 15
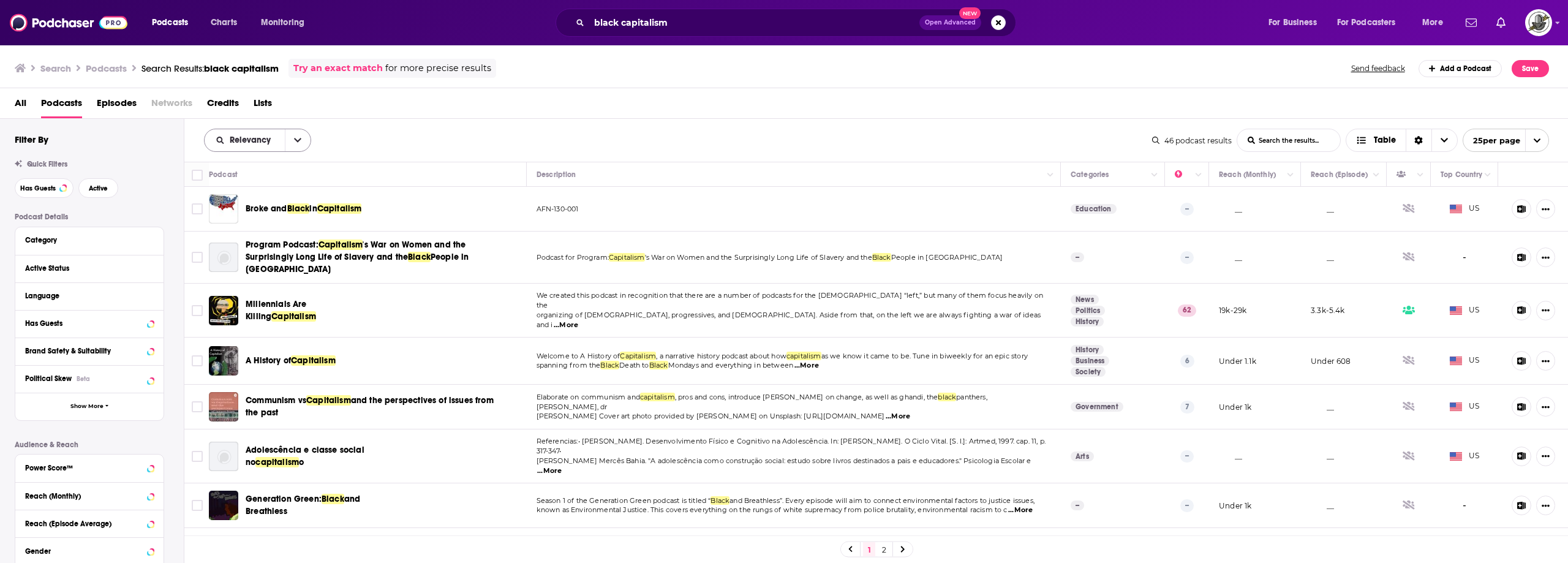
click at [299, 142] on icon "open menu" at bounding box center [298, 139] width 7 height 8
click at [261, 238] on div "Power Score" at bounding box center [257, 245] width 107 height 21
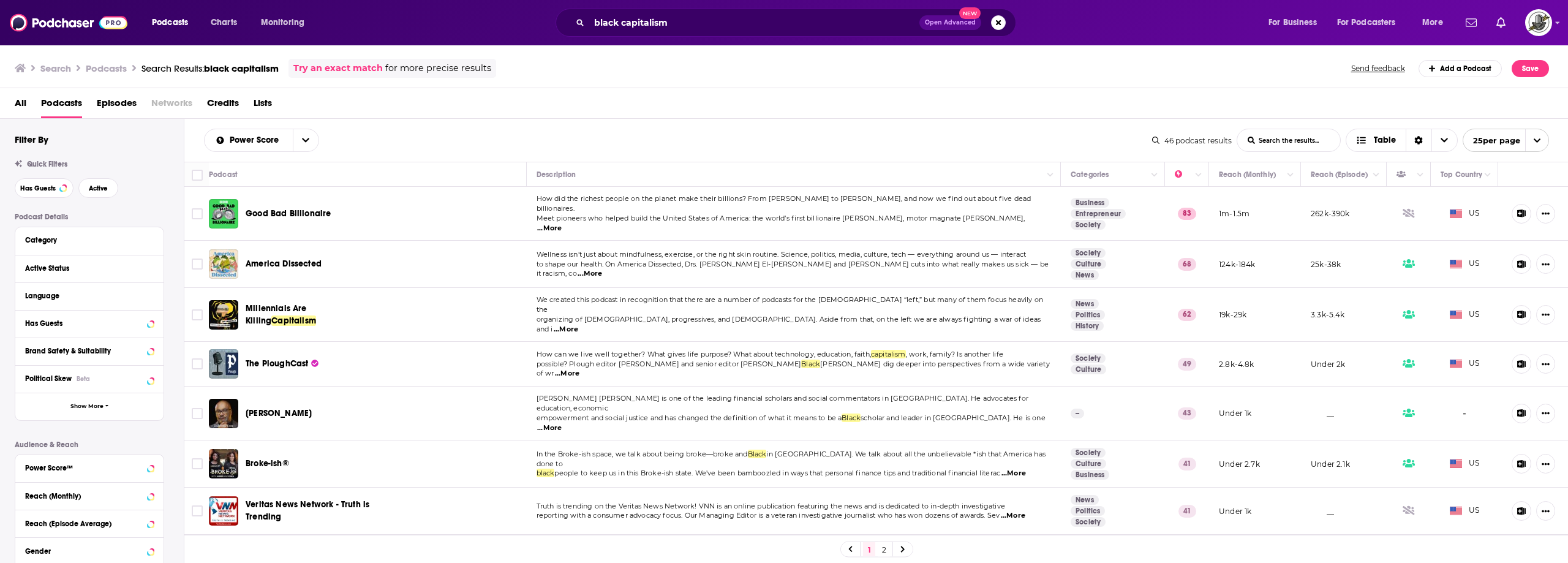
click at [610, 106] on div "All Podcasts Episodes Networks Credits Lists" at bounding box center [786, 105] width 1544 height 25
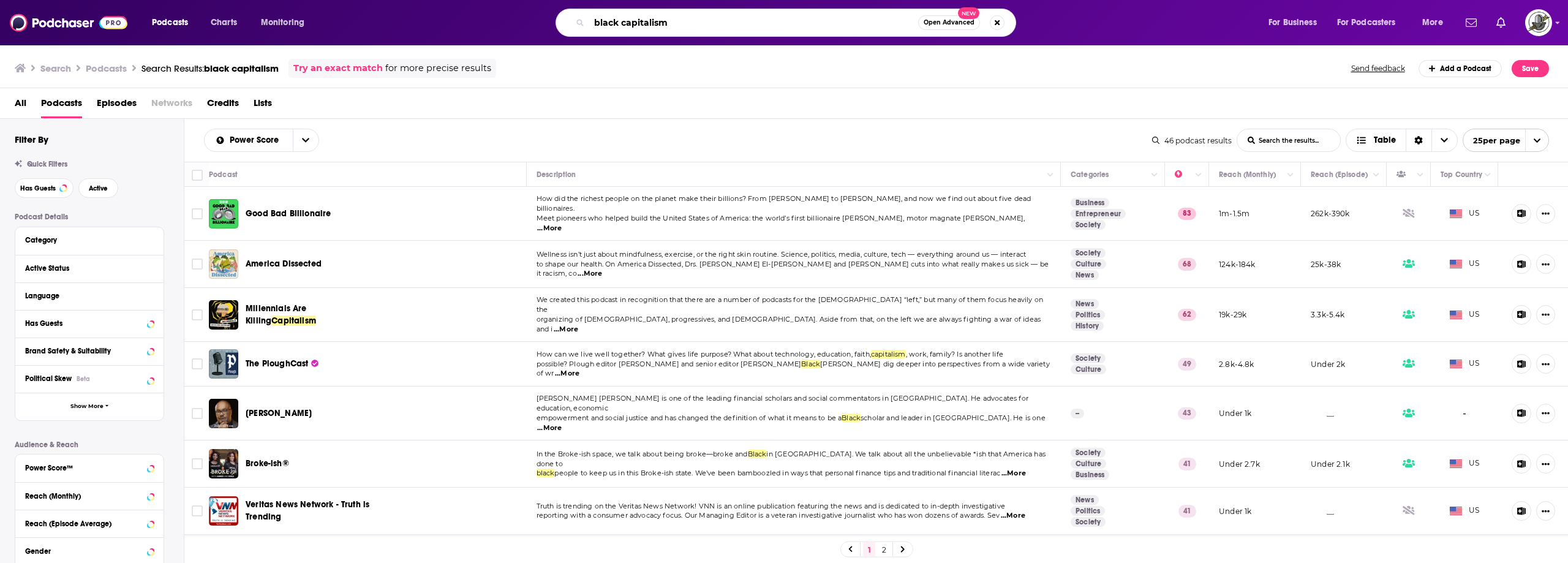
drag, startPoint x: 622, startPoint y: 23, endPoint x: 594, endPoint y: 22, distance: 28.0
click at [594, 22] on input "black capitalism" at bounding box center [753, 22] width 329 height 19
type input "capitalism"
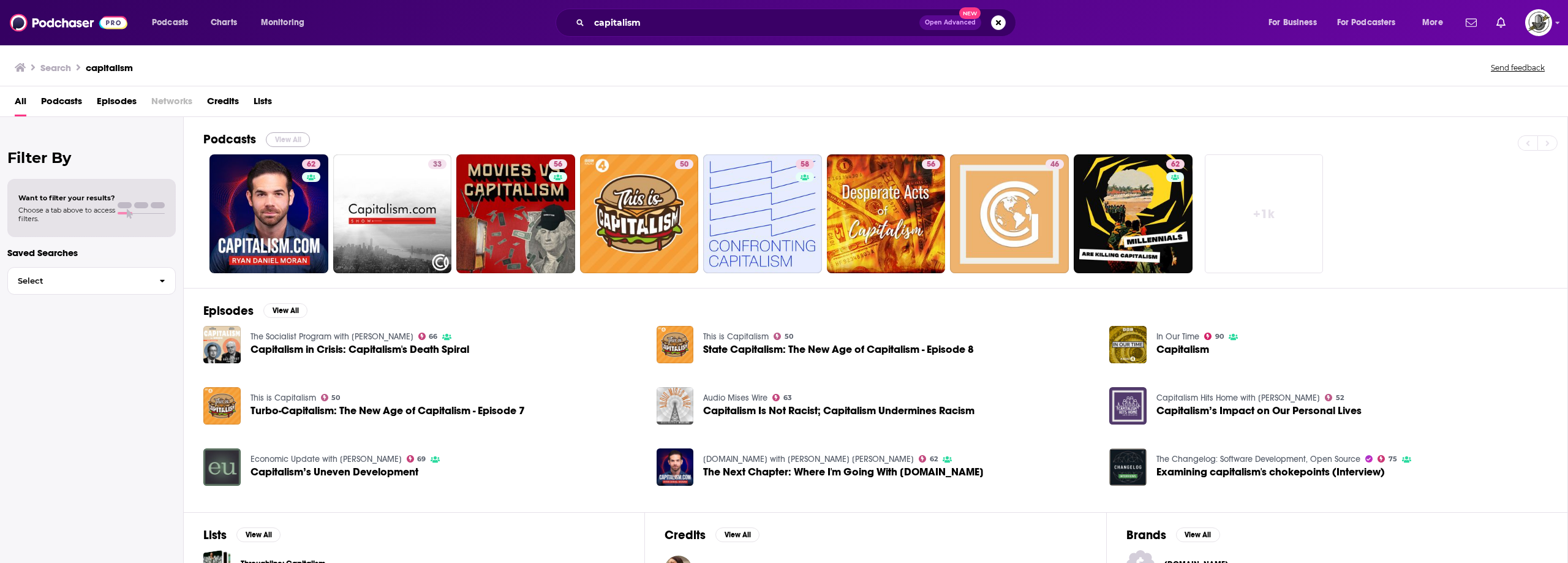
click at [289, 138] on button "View All" at bounding box center [288, 139] width 44 height 15
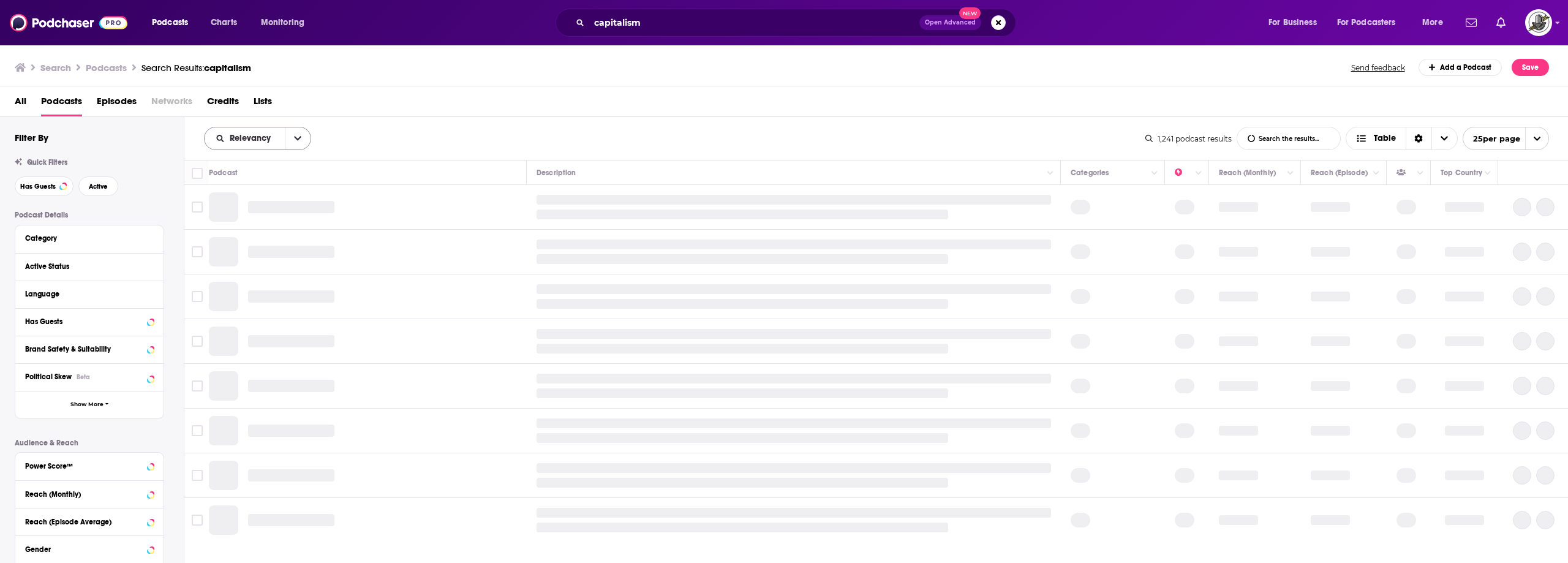
click at [296, 138] on icon "open menu" at bounding box center [298, 138] width 7 height 8
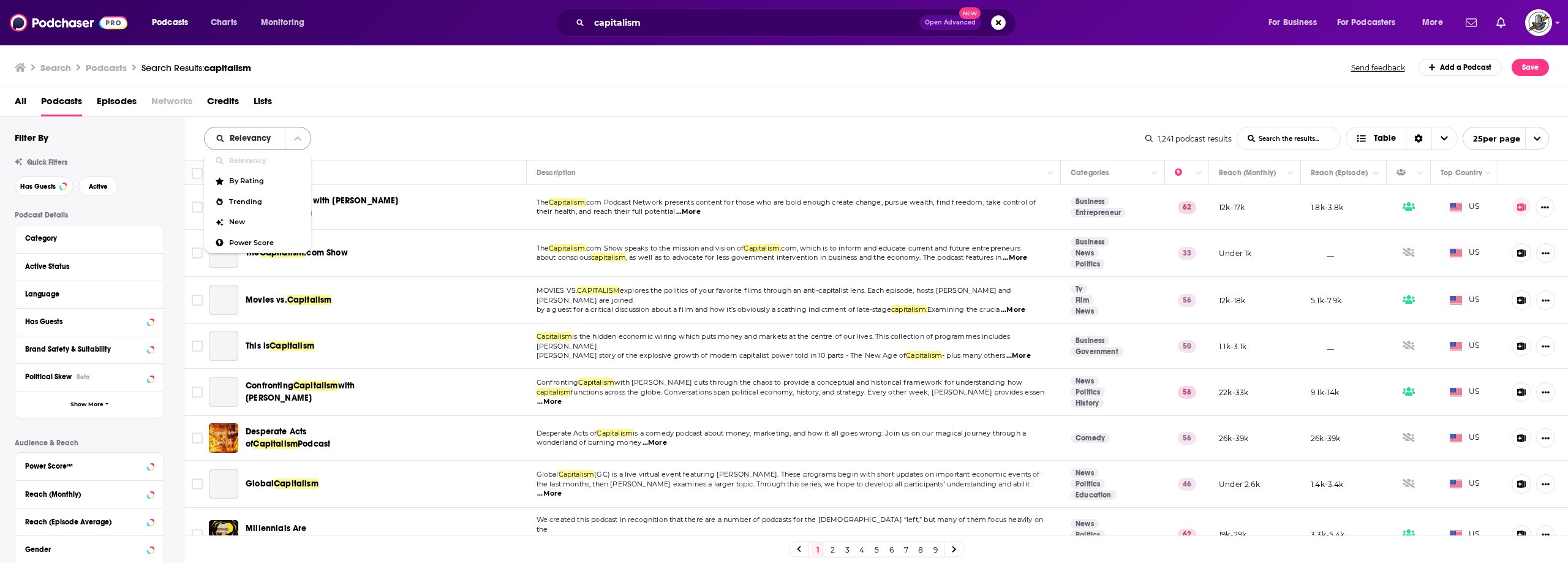
click at [296, 138] on icon "close menu" at bounding box center [298, 138] width 7 height 5
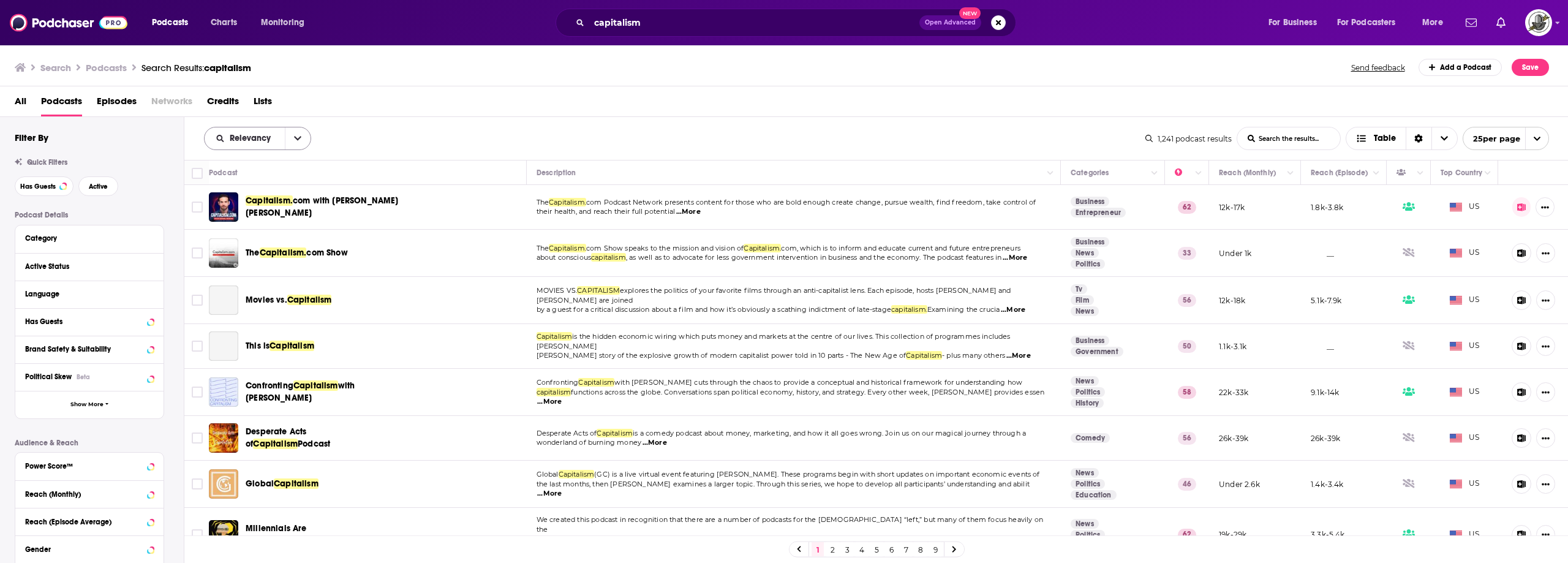
click at [296, 138] on icon "open menu" at bounding box center [298, 138] width 7 height 8
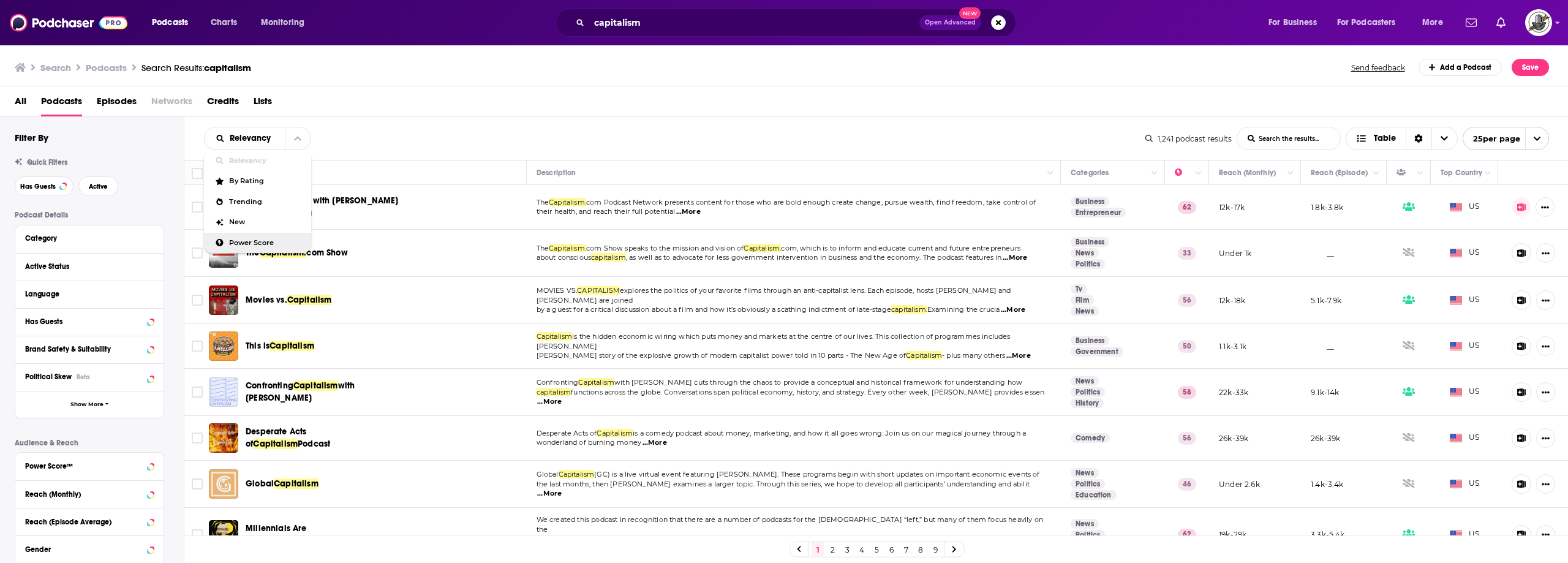
click at [254, 246] on div "Power Score" at bounding box center [257, 243] width 107 height 21
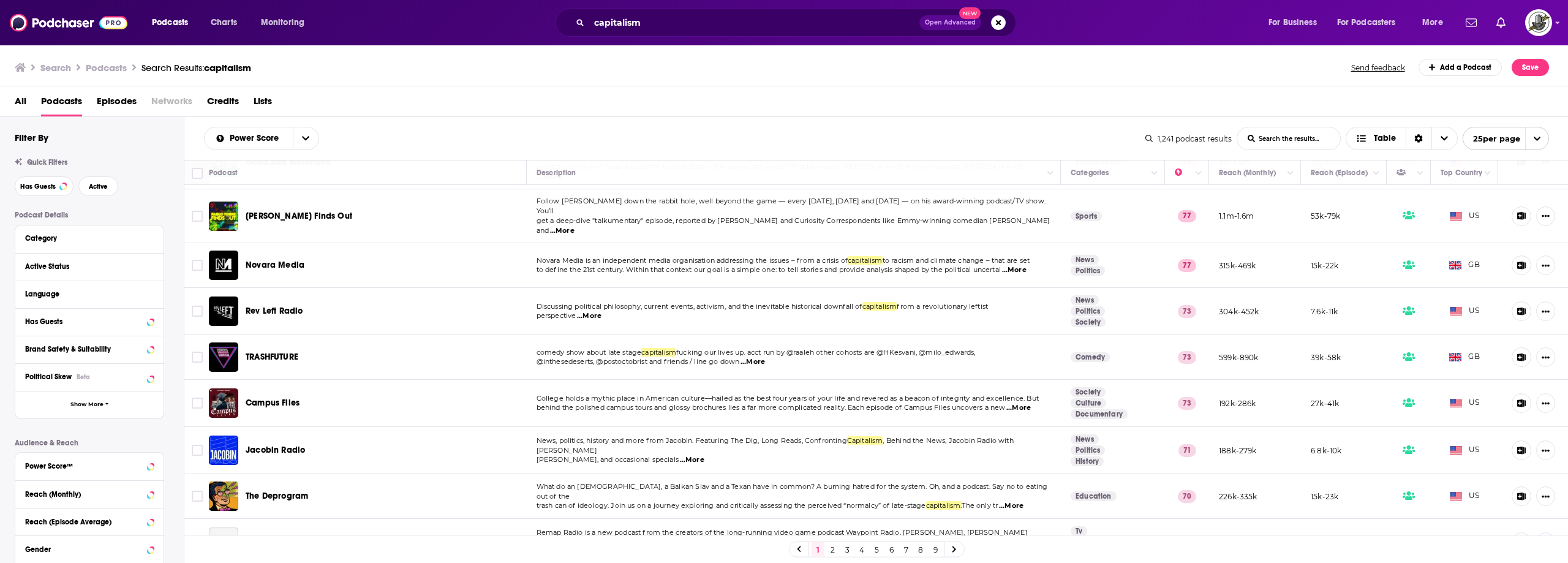
scroll to position [61, 0]
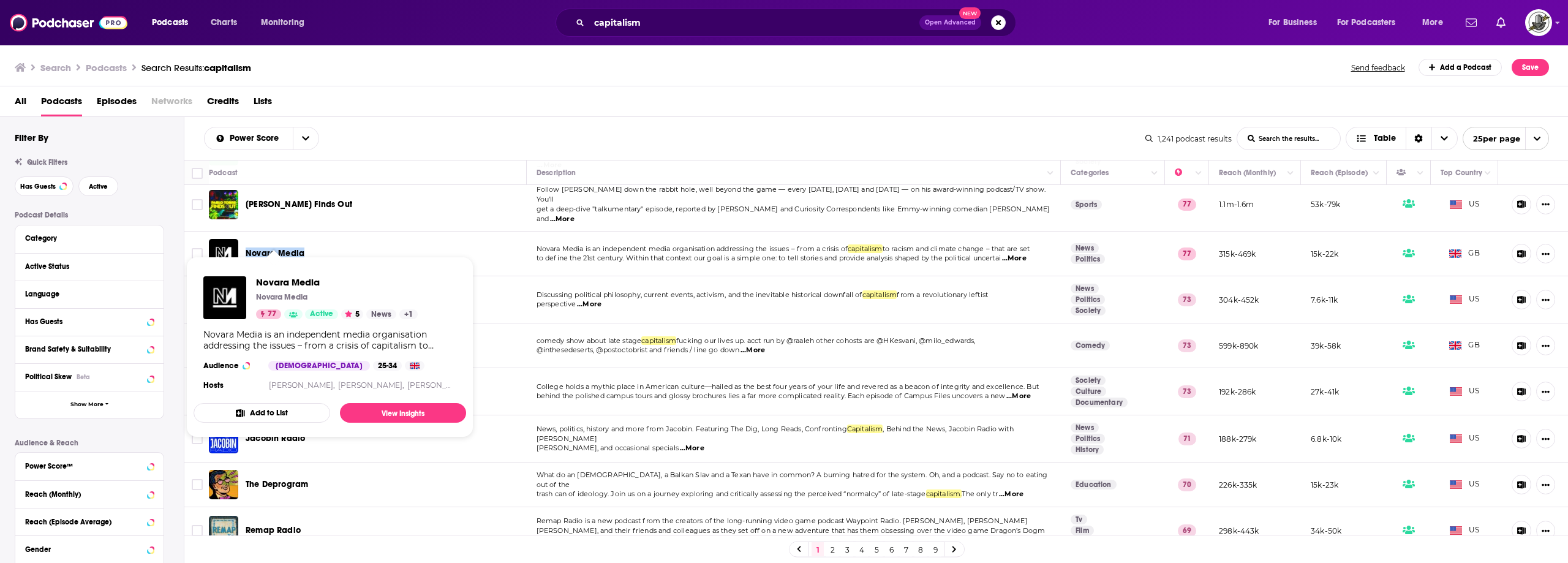
drag, startPoint x: 294, startPoint y: 238, endPoint x: 248, endPoint y: 236, distance: 46.0
click at [248, 247] on div "Novara Media" at bounding box center [309, 253] width 127 height 12
copy span "Novara Media"
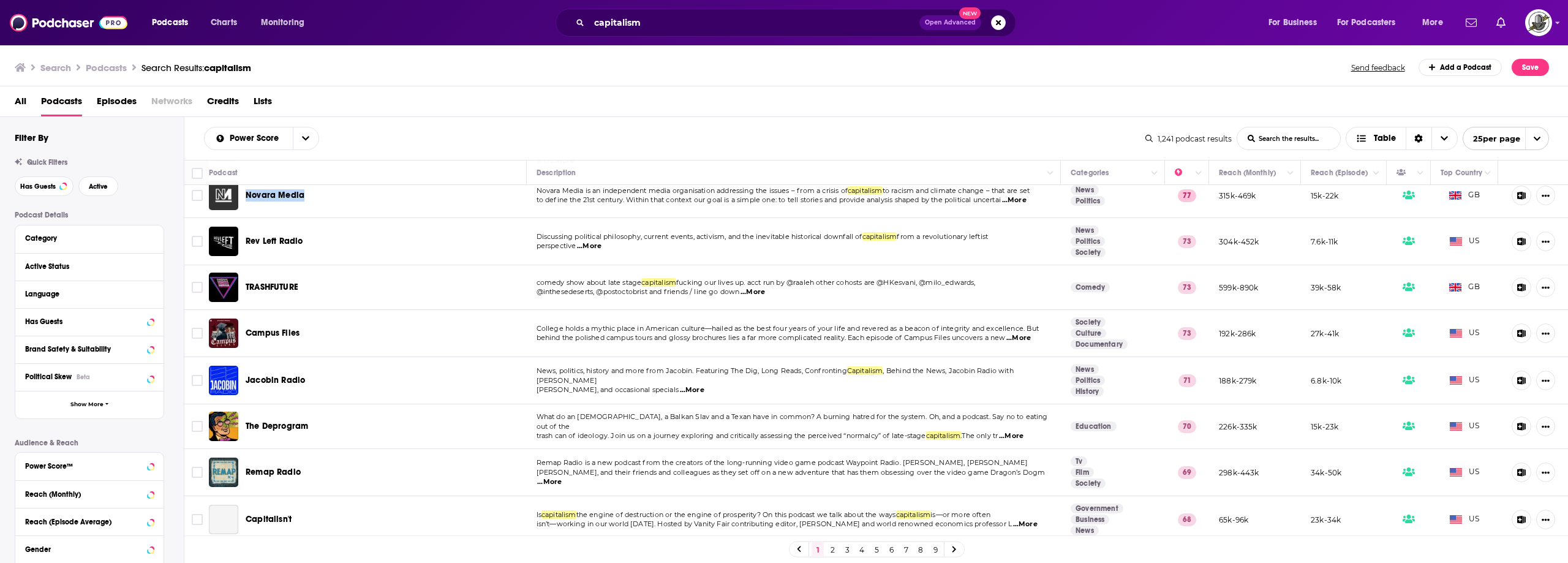
scroll to position [123, 0]
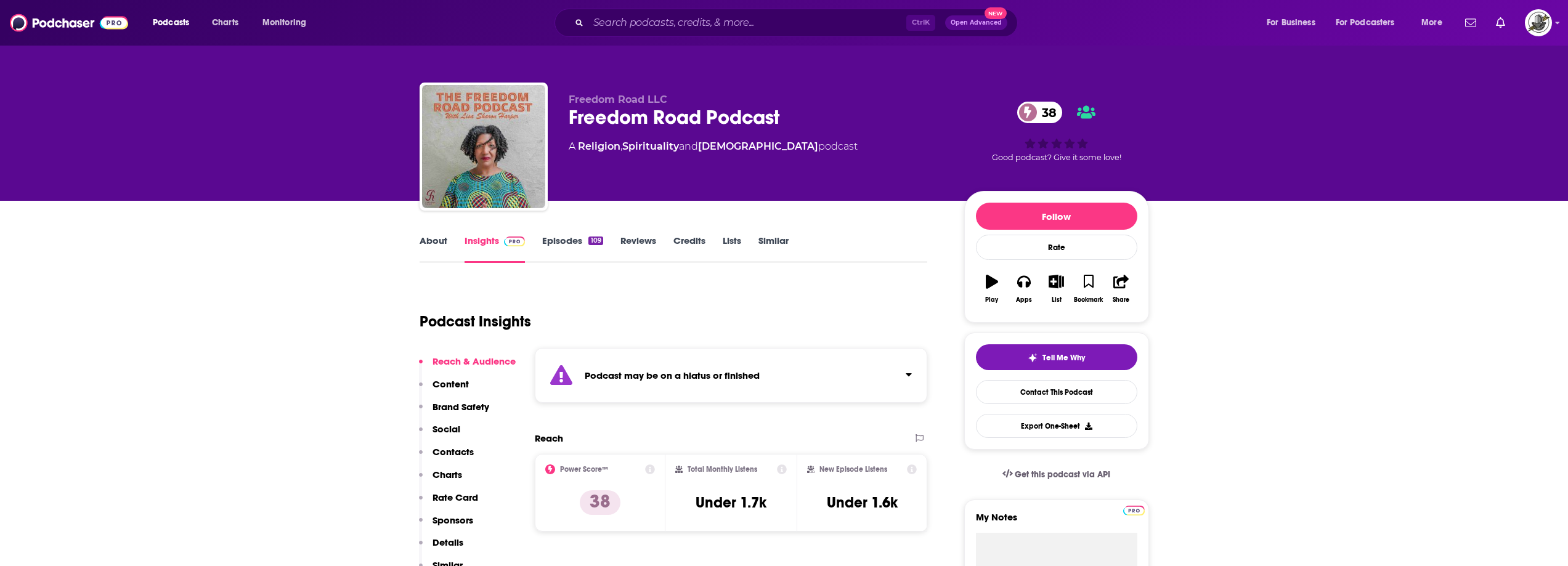
click at [684, 359] on div "Podcast may be on a hiatus or finished" at bounding box center [731, 375] width 393 height 55
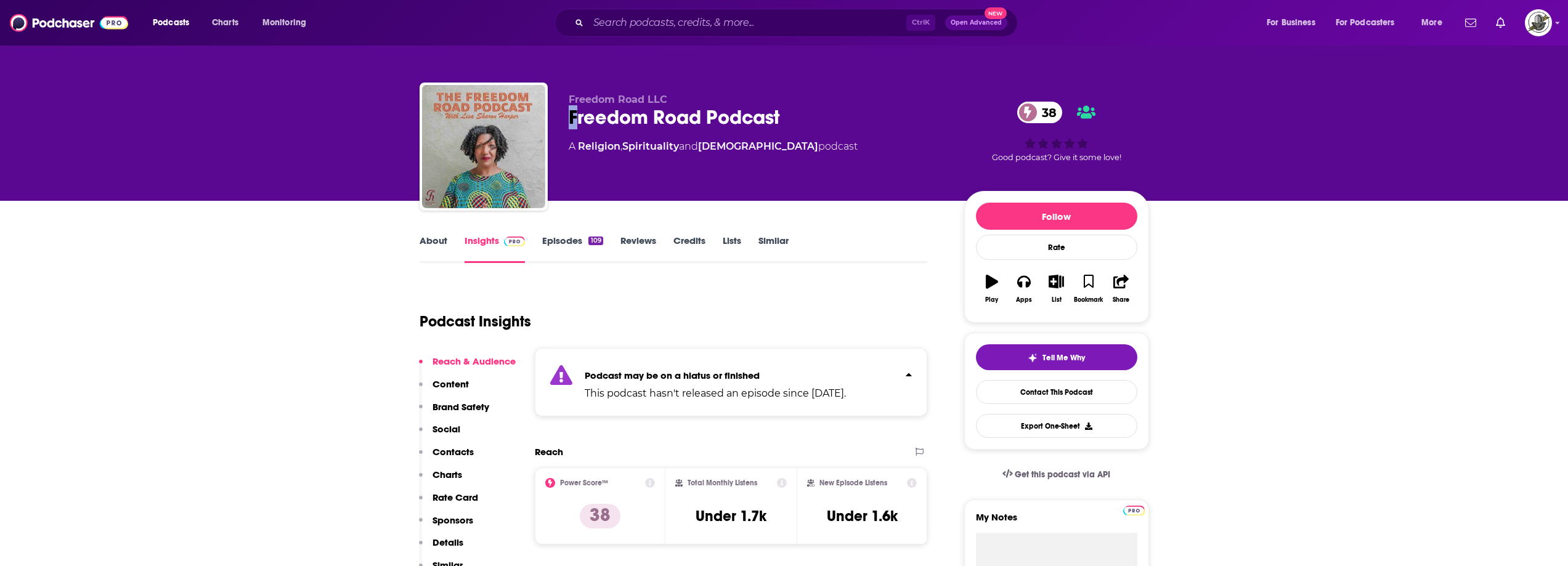
click at [572, 118] on div "Freedom Road Podcast 38" at bounding box center [757, 117] width 376 height 24
click at [569, 120] on div "Freedom Road Podcast 38" at bounding box center [757, 117] width 376 height 24
drag, startPoint x: 569, startPoint y: 123, endPoint x: 813, endPoint y: 117, distance: 244.1
click at [813, 117] on div "Freedom Road Podcast 38" at bounding box center [757, 117] width 376 height 24
copy h2 "Freedom Road Podcast"
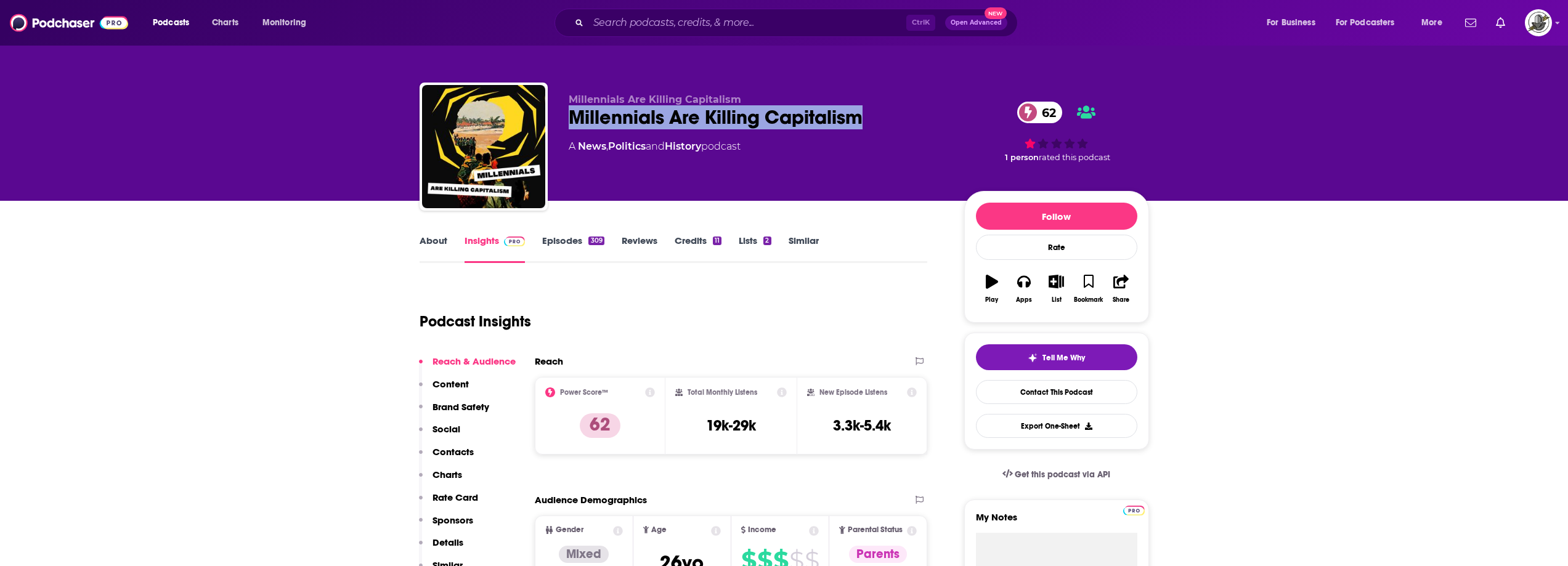
drag, startPoint x: 831, startPoint y: 116, endPoint x: 893, endPoint y: 123, distance: 62.4
click at [893, 123] on div "Millennials Are Killing Capitalism Millennials Are Killing Capitalism 62 A News…" at bounding box center [784, 148] width 730 height 133
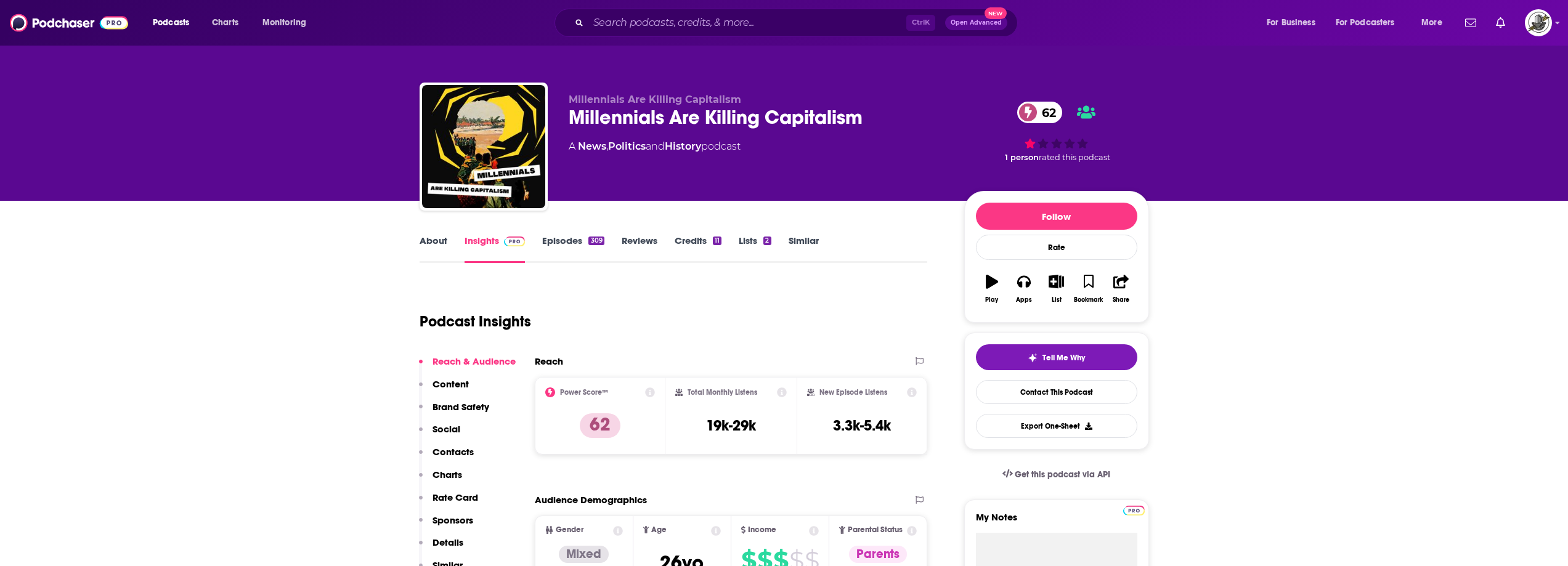
click at [693, 184] on div "Millennials Are Killing Capitalism Millennials Are Killing Capitalism 62 A News…" at bounding box center [757, 143] width 376 height 98
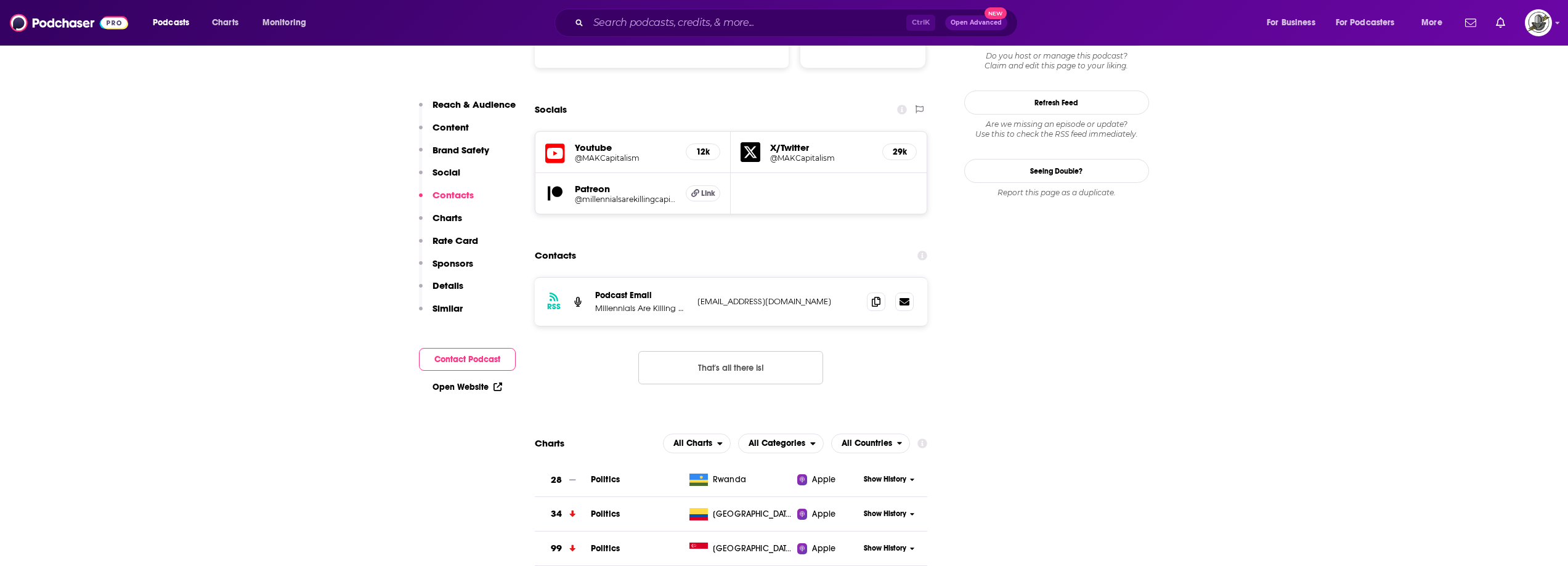
scroll to position [1355, 0]
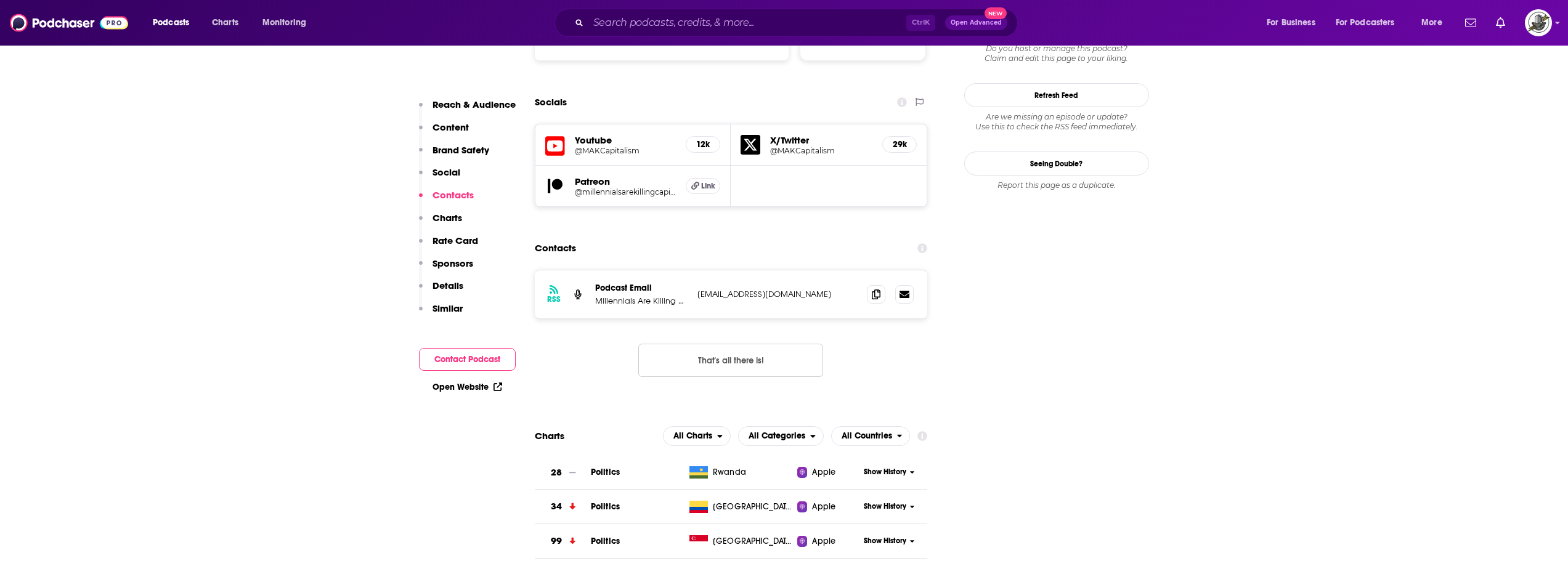
drag, startPoint x: 700, startPoint y: 255, endPoint x: 848, endPoint y: 249, distance: 148.1
click at [848, 270] on div "RSS Podcast Email Millennials Are Killing Capitalism millennialskillingcapitali…" at bounding box center [731, 294] width 393 height 48
copy p "millennialskillingcapitalism@gmail.com"
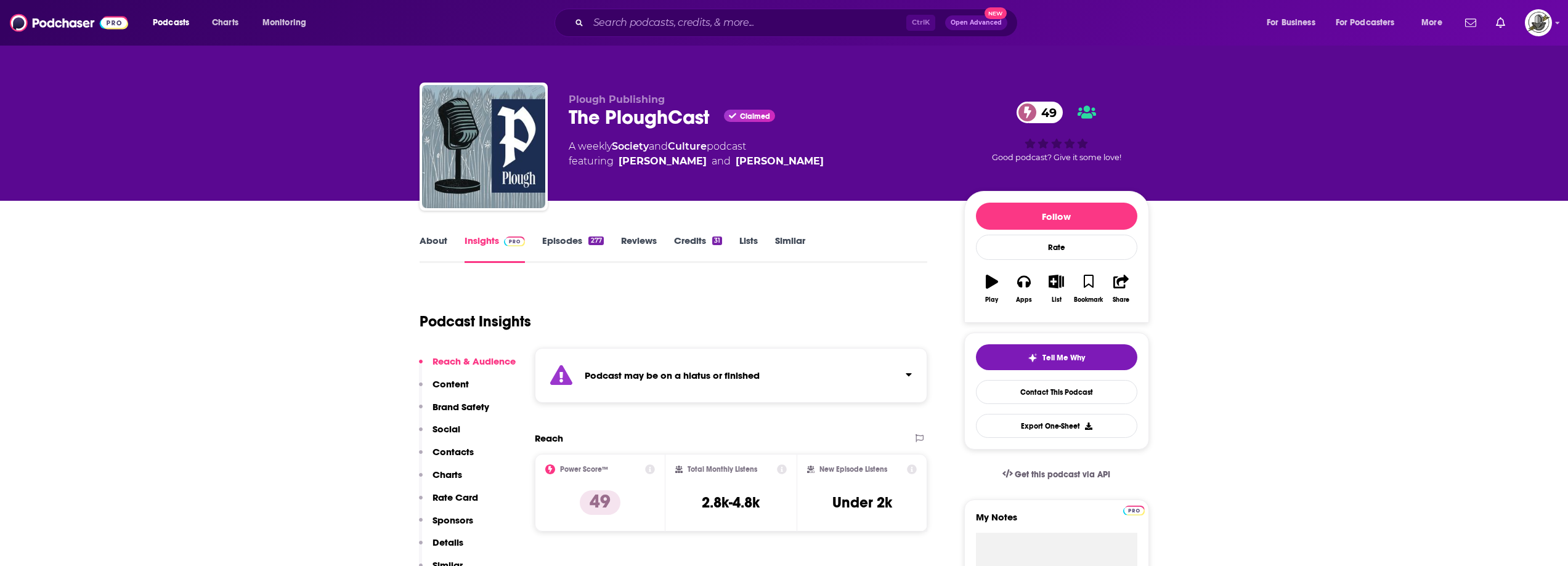
drag, startPoint x: 712, startPoint y: 375, endPoint x: 701, endPoint y: 382, distance: 13.0
click at [712, 375] on strong "Podcast may be on a hiatus or finished" at bounding box center [672, 375] width 175 height 12
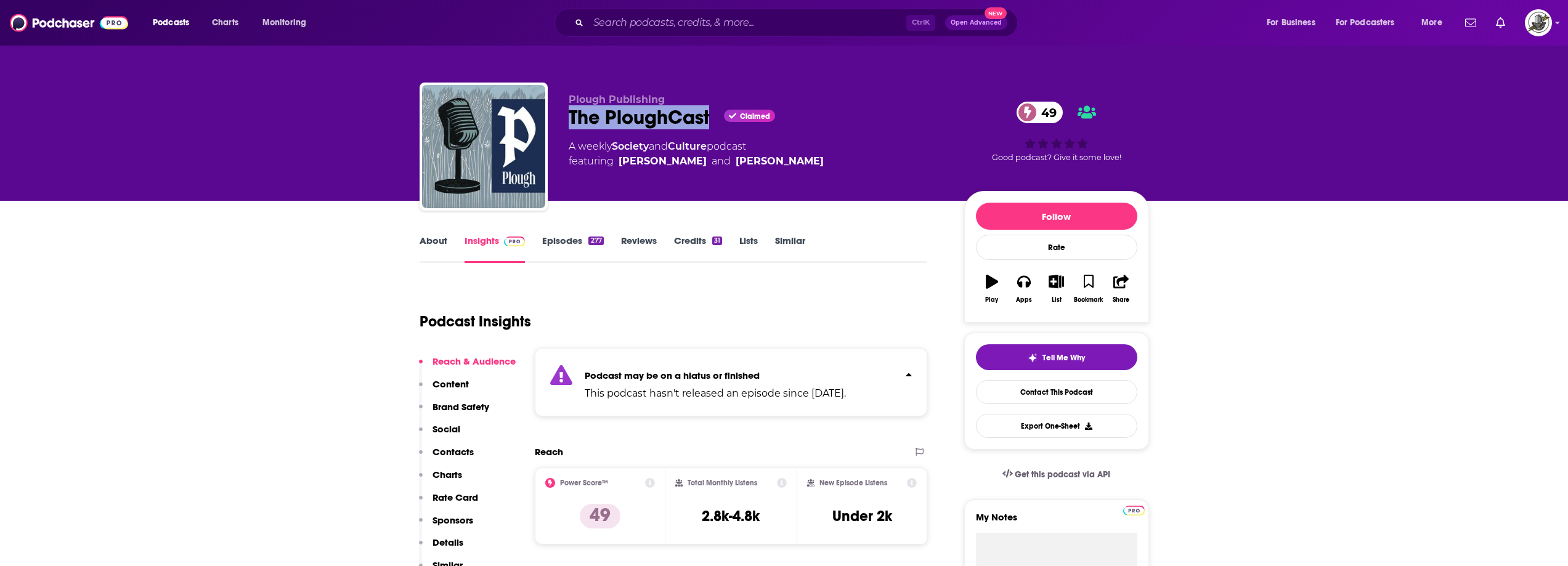
drag, startPoint x: 573, startPoint y: 122, endPoint x: 707, endPoint y: 125, distance: 134.0
click at [707, 125] on div "The PloughCast Claimed 49" at bounding box center [757, 117] width 376 height 24
copy h2 "The PloughCast"
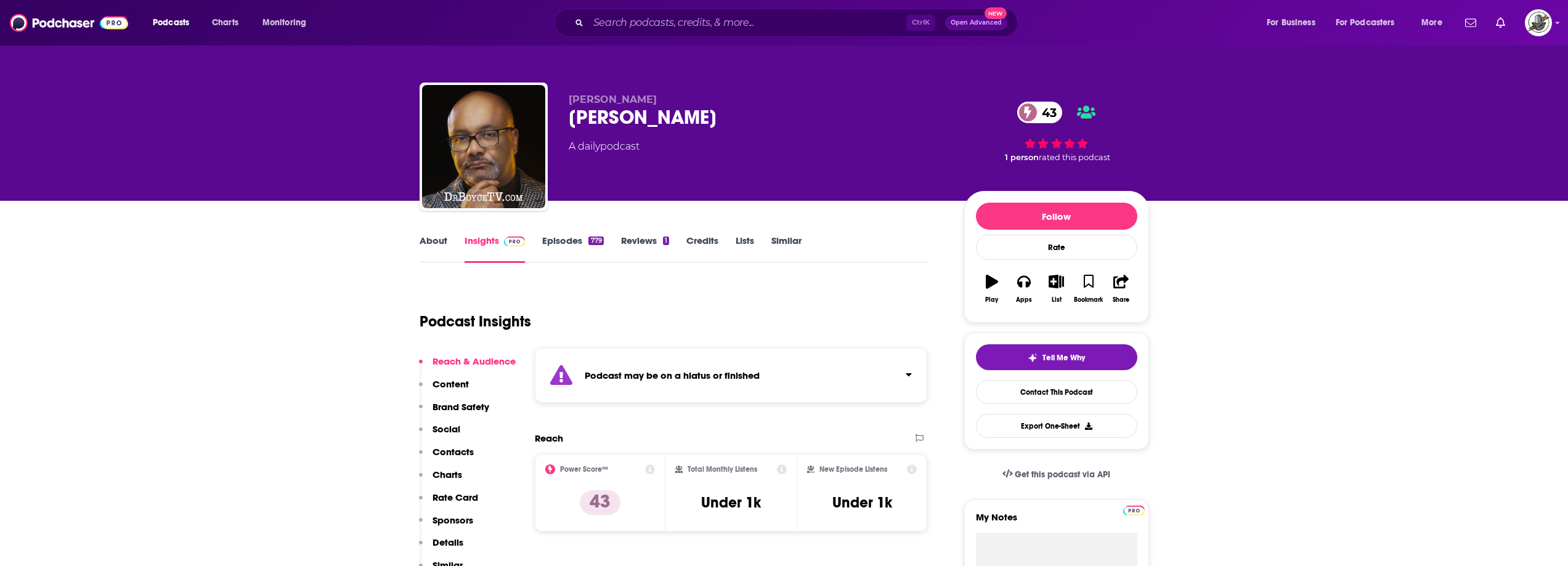
click at [701, 379] on strong "Podcast may be on a hiatus or finished" at bounding box center [672, 375] width 175 height 12
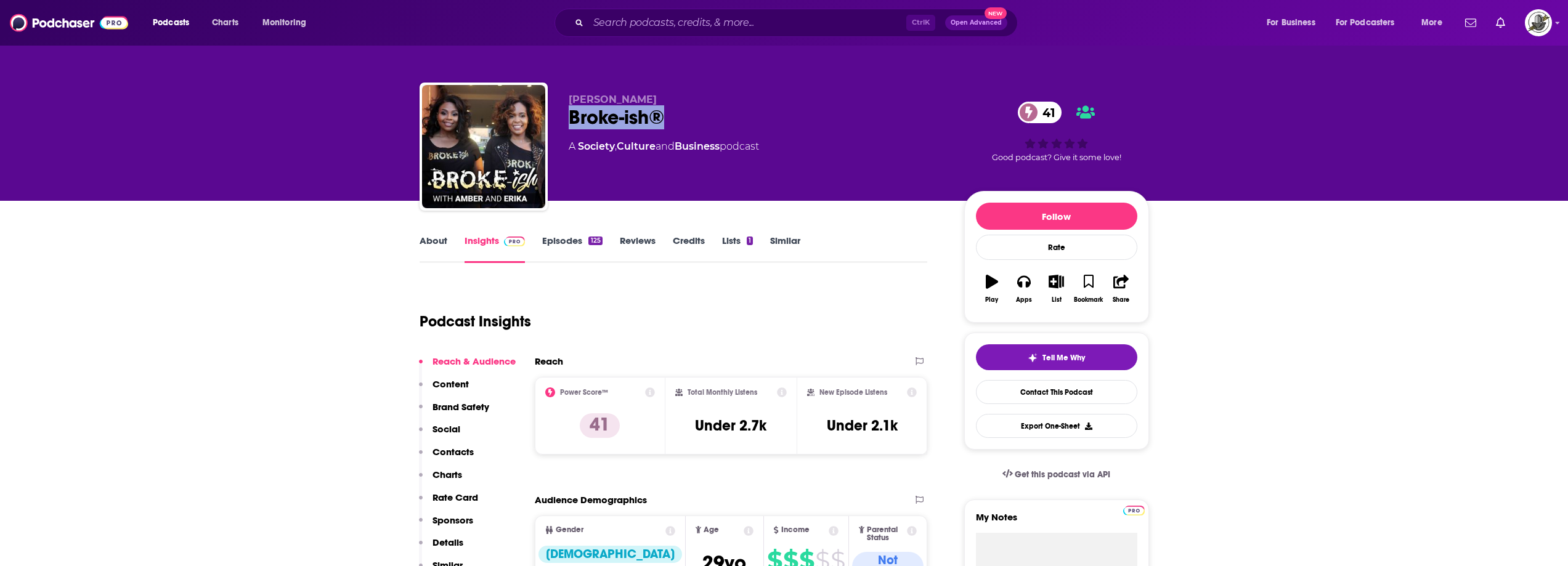
drag, startPoint x: 565, startPoint y: 120, endPoint x: 709, endPoint y: 118, distance: 144.0
click at [709, 118] on div "[PERSON_NAME] Broke-ish® 41 A Society , Culture and Business podcast 41 Good po…" at bounding box center [784, 148] width 730 height 133
copy h2 "Broke-ish®"
drag, startPoint x: 569, startPoint y: 99, endPoint x: 644, endPoint y: 98, distance: 75.0
click at [644, 98] on p "Erika Brown" at bounding box center [757, 99] width 376 height 12
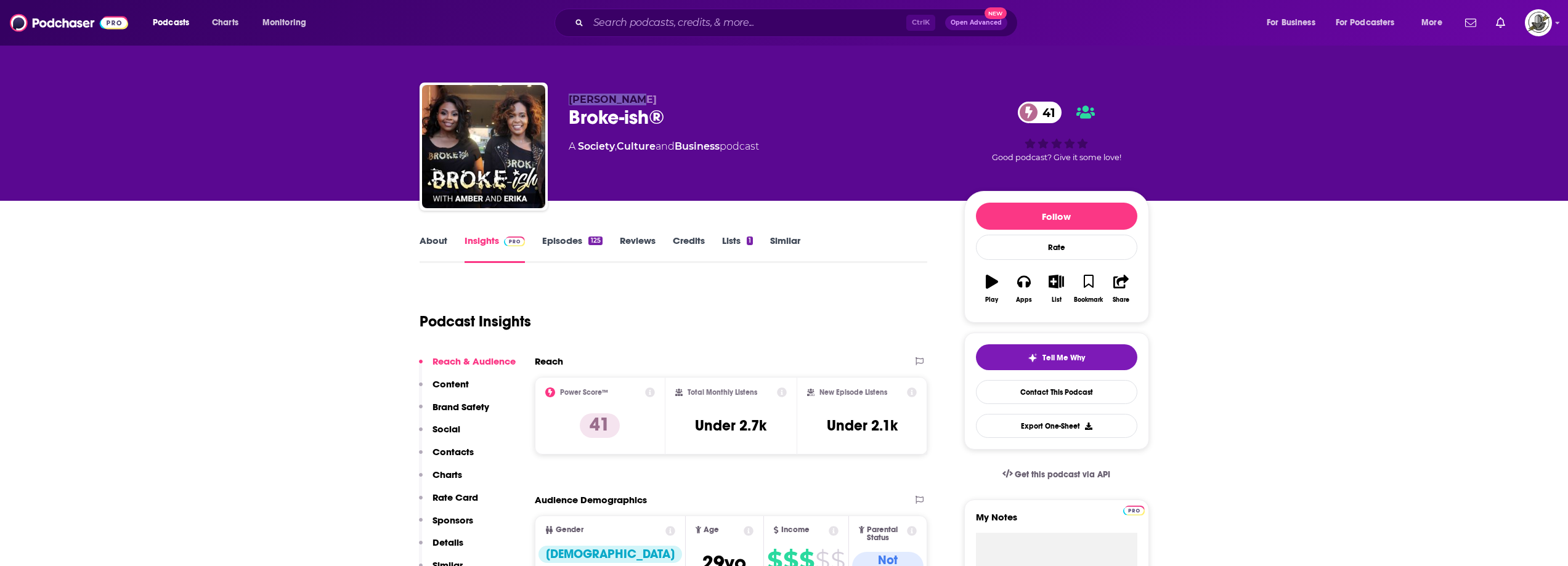
copy span "Erika Brown"
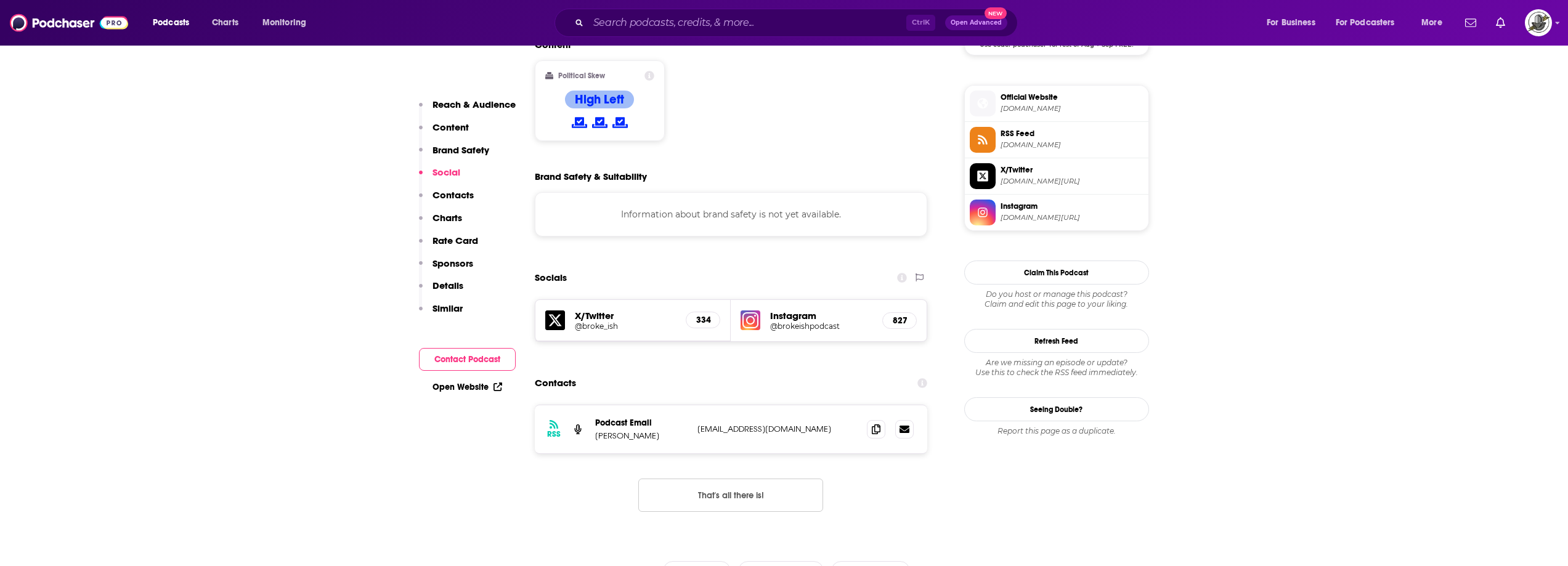
scroll to position [985, 0]
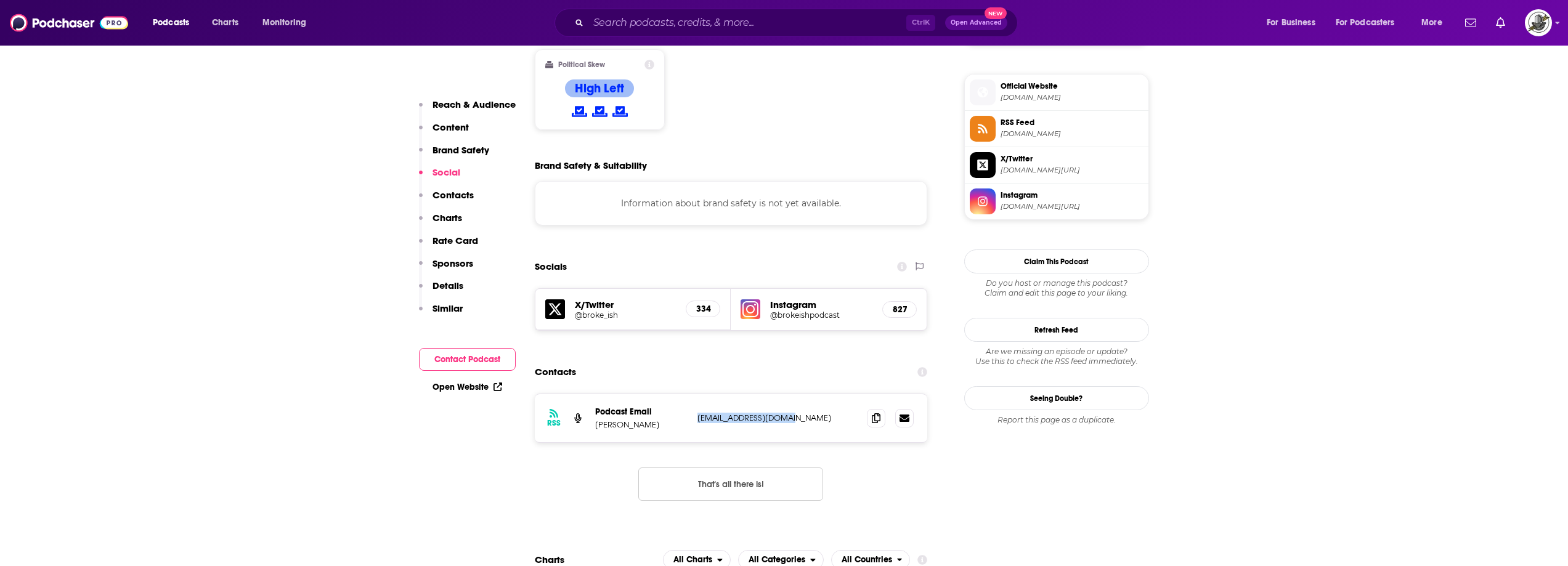
drag, startPoint x: 750, startPoint y: 359, endPoint x: 810, endPoint y: 362, distance: 60.1
click at [810, 394] on div "RSS Podcast Email Erika Brown 1brownerika@gmail.com 1brownerika@gmail.com" at bounding box center [731, 418] width 393 height 48
copy p "1brownerika@gmail.com"
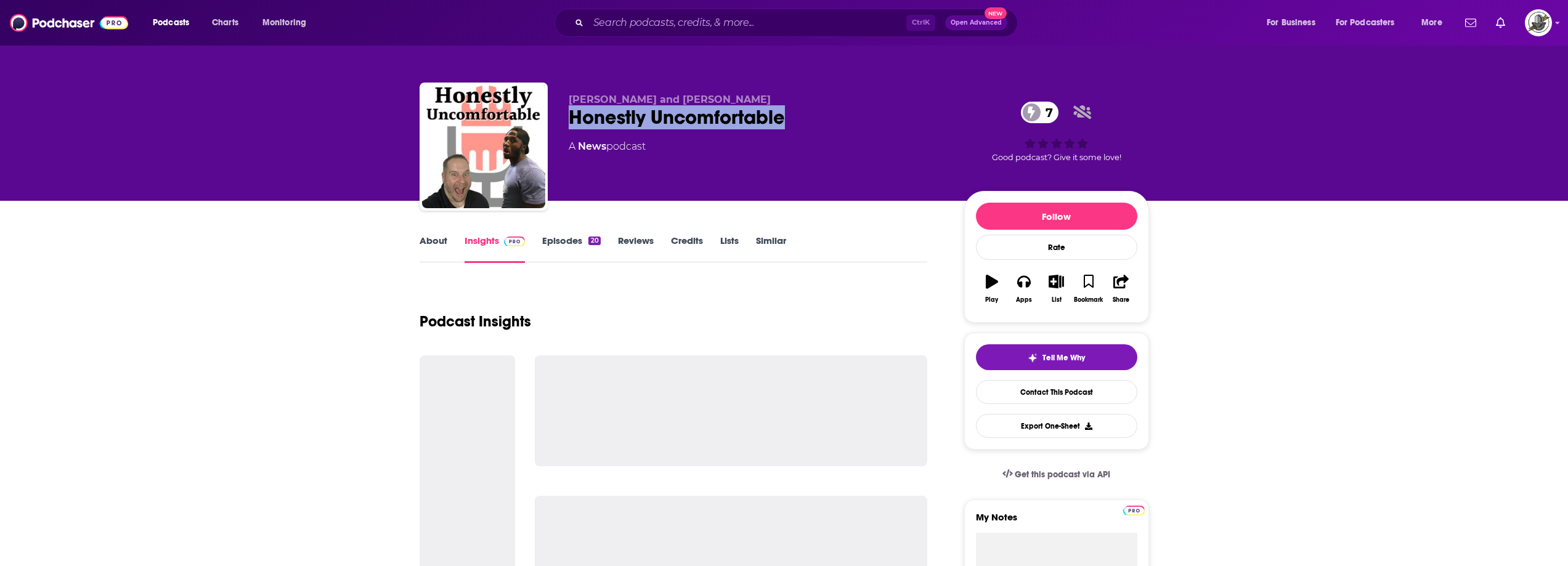
drag, startPoint x: 575, startPoint y: 118, endPoint x: 814, endPoint y: 112, distance: 239.1
click at [814, 112] on div "Honestly Uncomfortable 7" at bounding box center [757, 117] width 376 height 24
copy h2 "Honestly Uncomfortable"
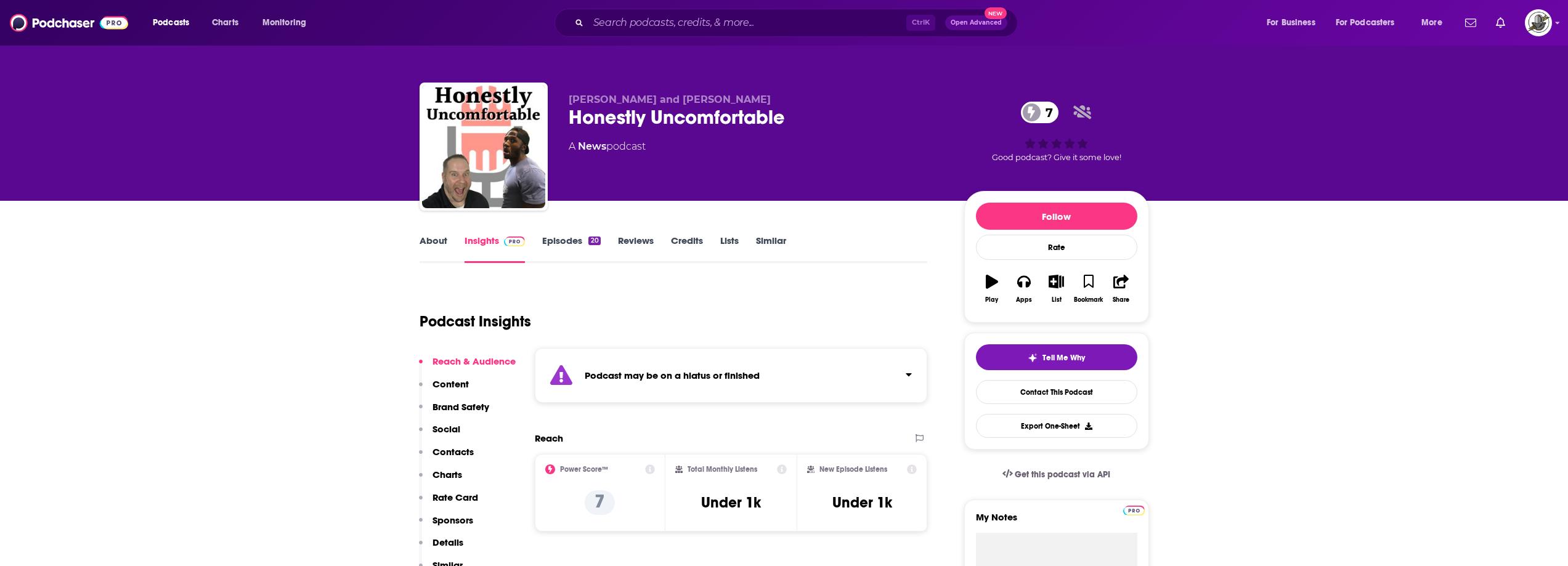
click at [707, 392] on div "Podcast may be on a hiatus or finished" at bounding box center [731, 375] width 393 height 55
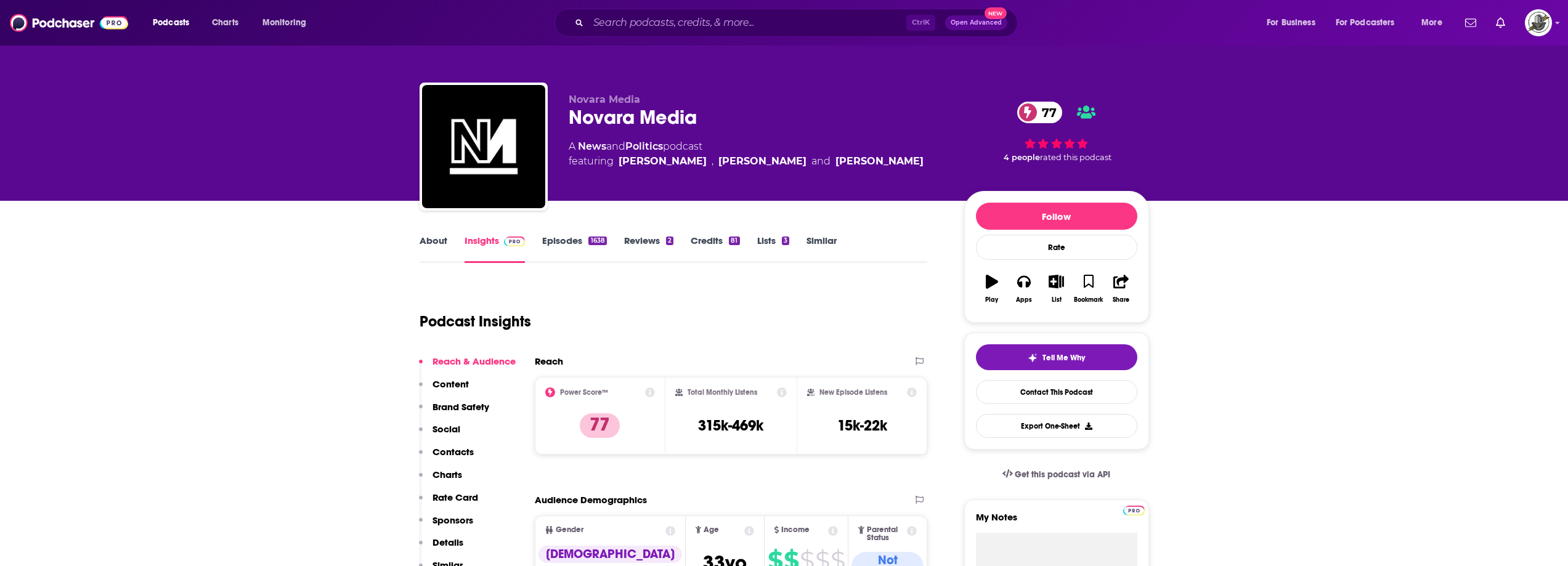
drag, startPoint x: 702, startPoint y: 160, endPoint x: 769, endPoint y: 157, distance: 67.1
click at [769, 157] on span "featuring [PERSON_NAME] , [PERSON_NAME] and [PERSON_NAME]" at bounding box center [746, 161] width 355 height 15
copy span "[PERSON_NAME]"
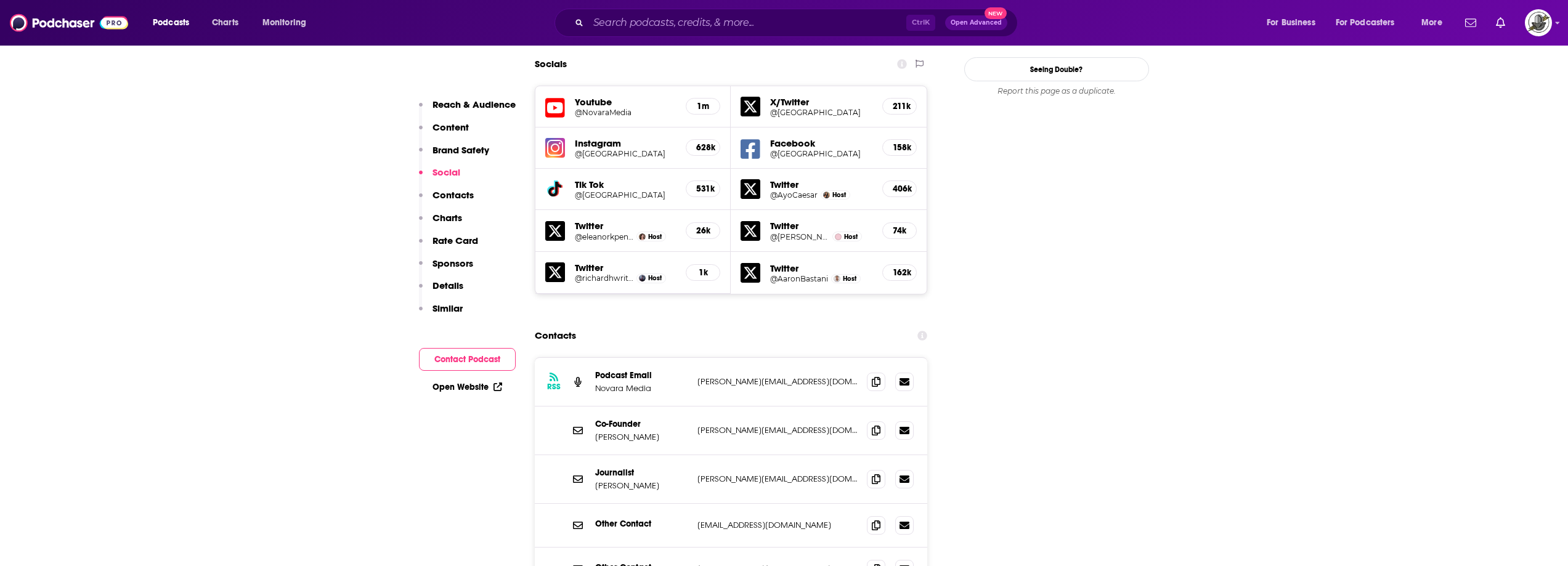
scroll to position [1416, 0]
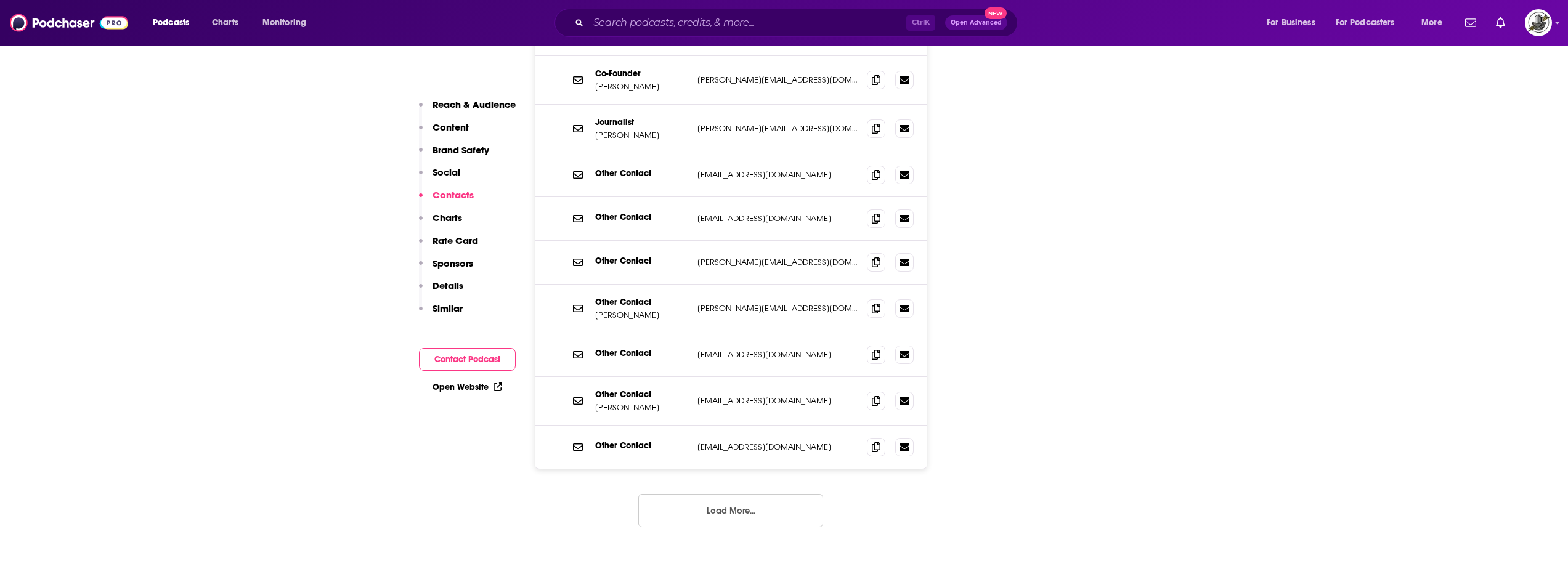
scroll to position [1786, 0]
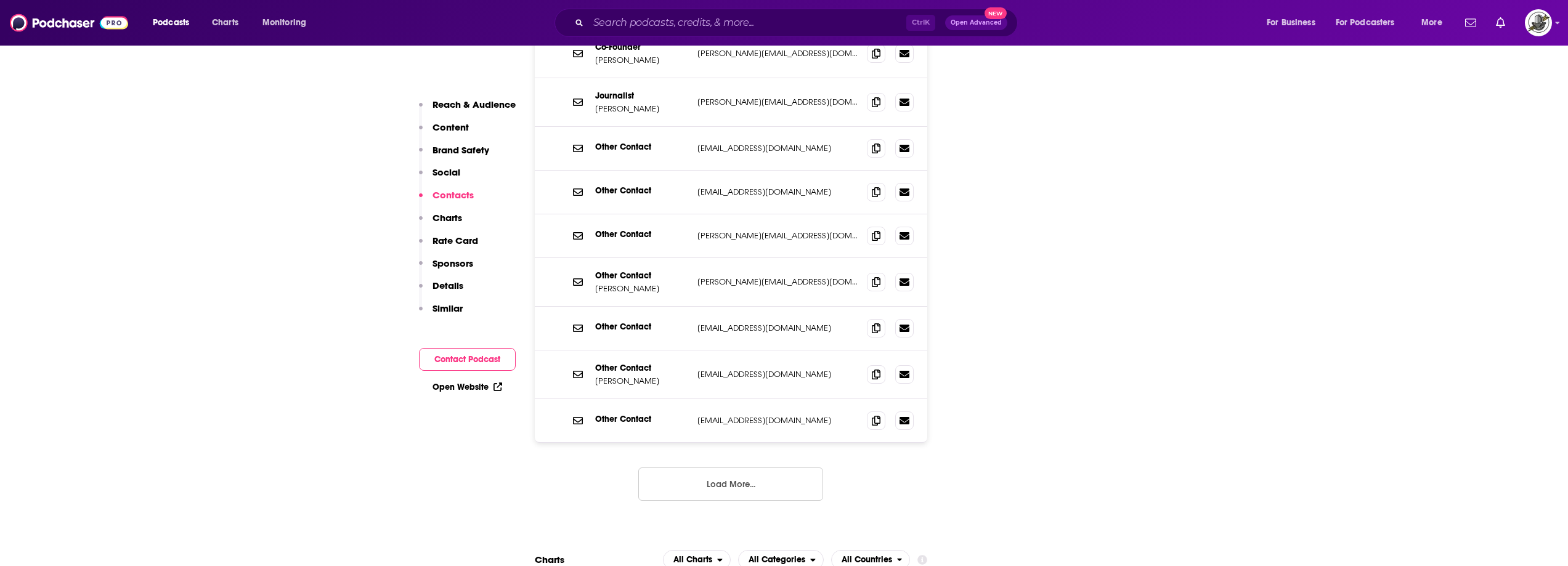
click at [696, 468] on button "Load More..." at bounding box center [731, 484] width 185 height 33
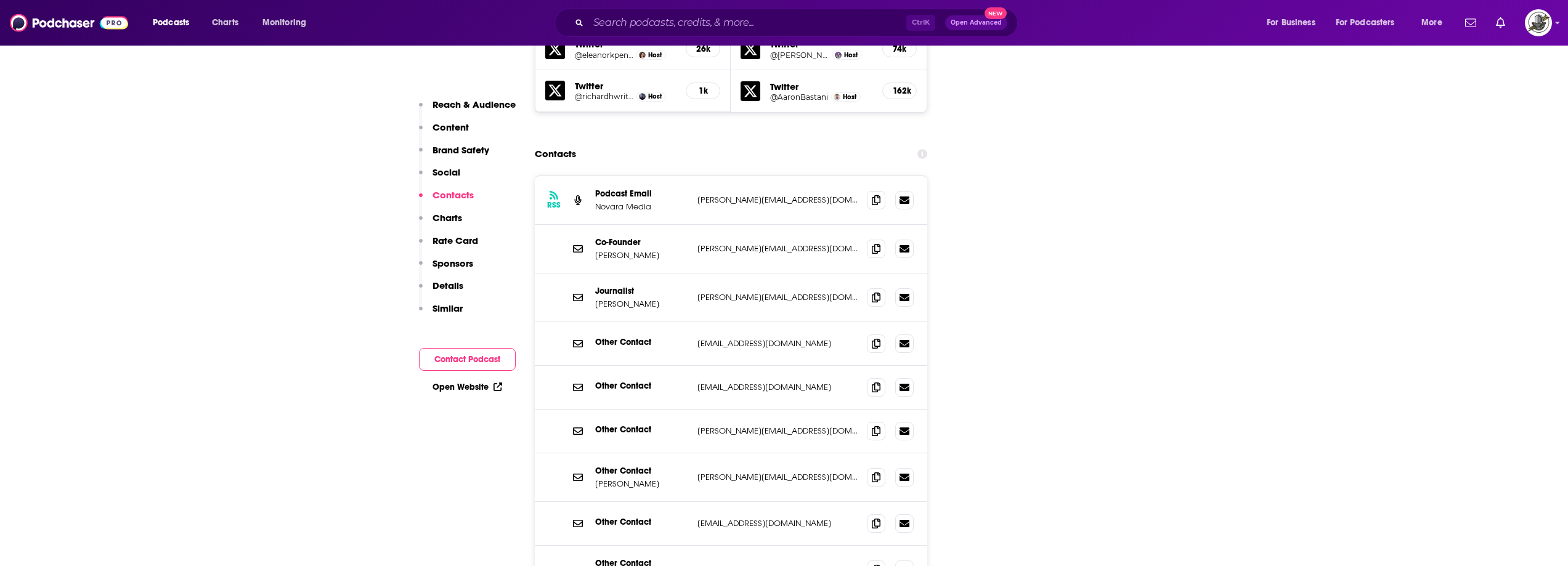
scroll to position [1602, 0]
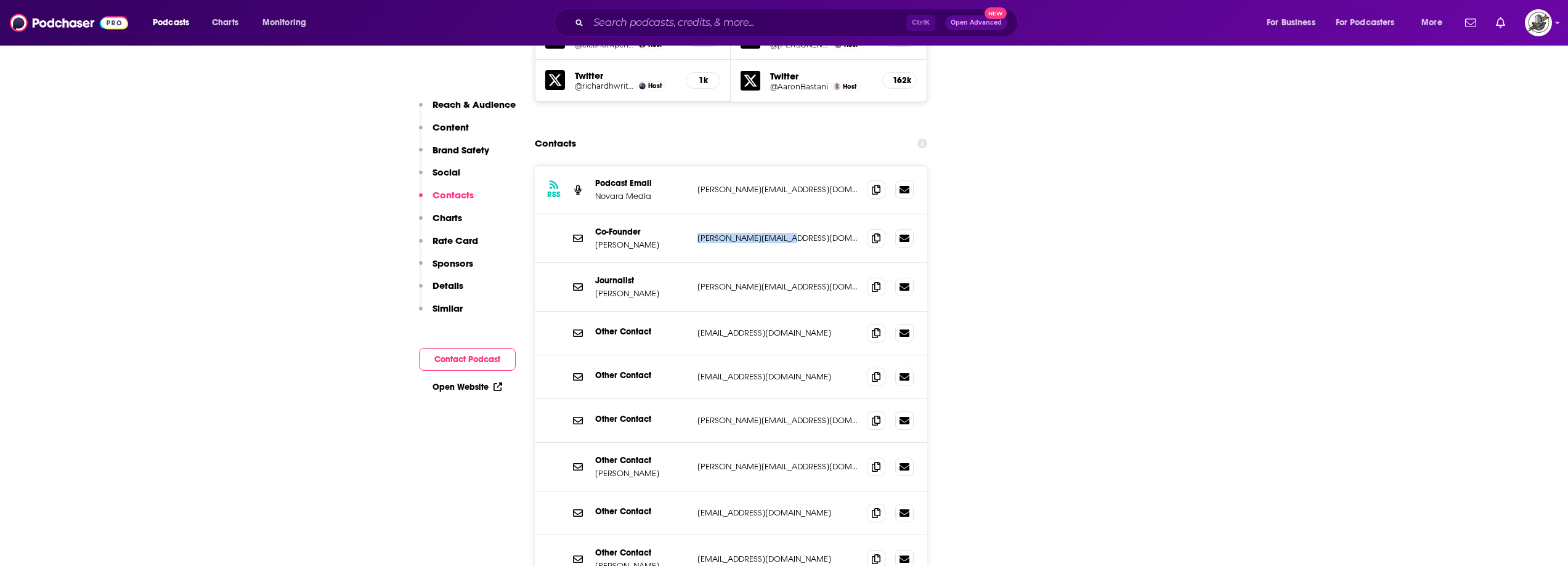
drag, startPoint x: 691, startPoint y: 166, endPoint x: 803, endPoint y: 166, distance: 112.0
click at [803, 214] on div "Co-Founder [PERSON_NAME] [PERSON_NAME][EMAIL_ADDRESS][DOMAIN_NAME] [PERSON_NAME…" at bounding box center [731, 238] width 393 height 48
copy div "[PERSON_NAME][EMAIL_ADDRESS][DOMAIN_NAME]"
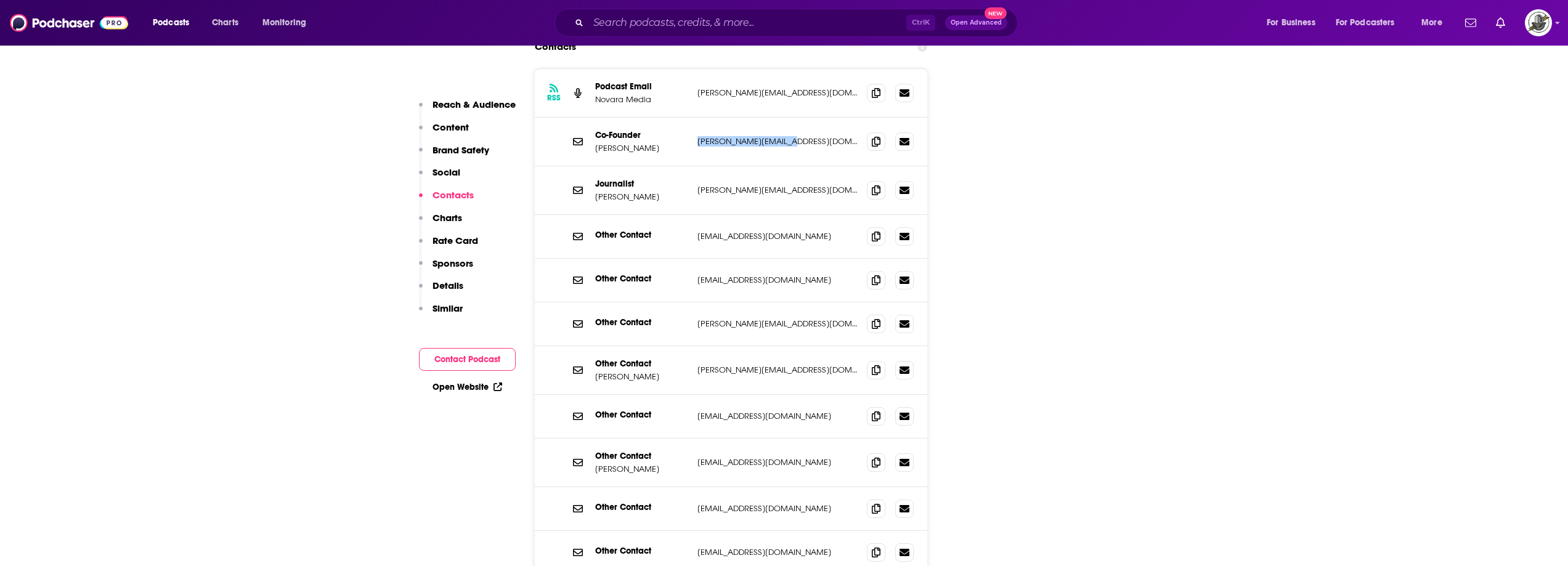
scroll to position [1724, 0]
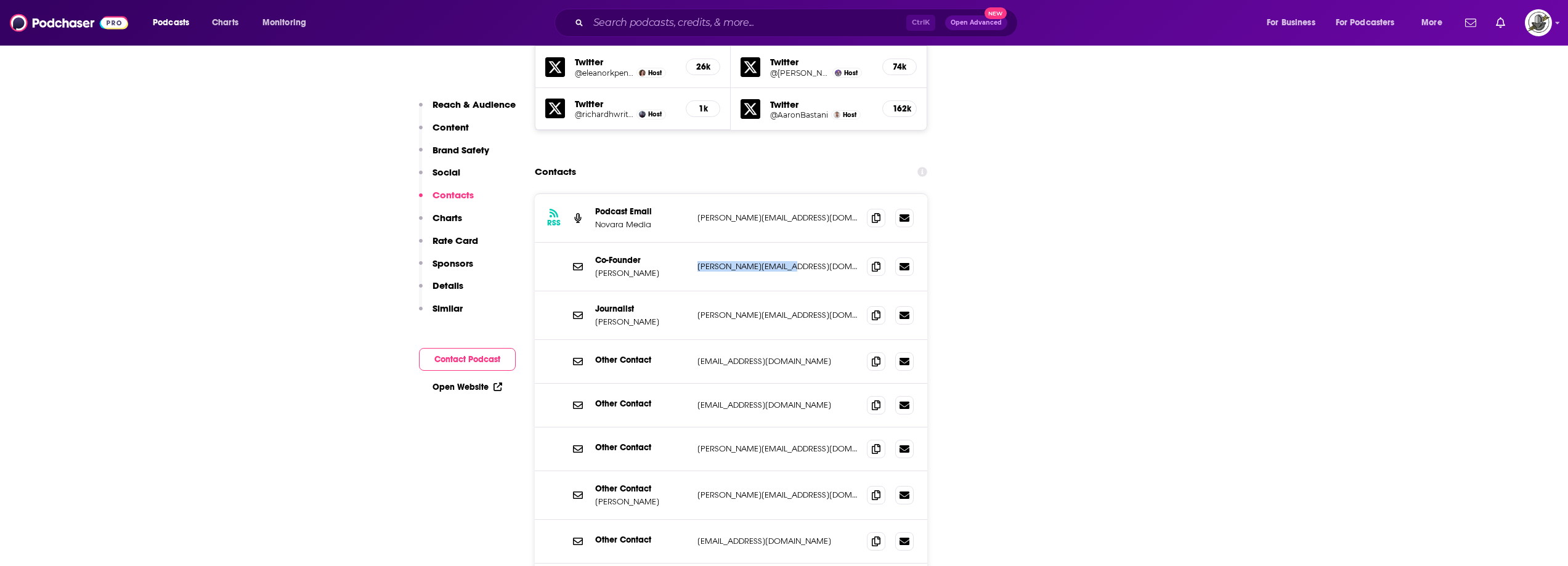
scroll to position [1539, 0]
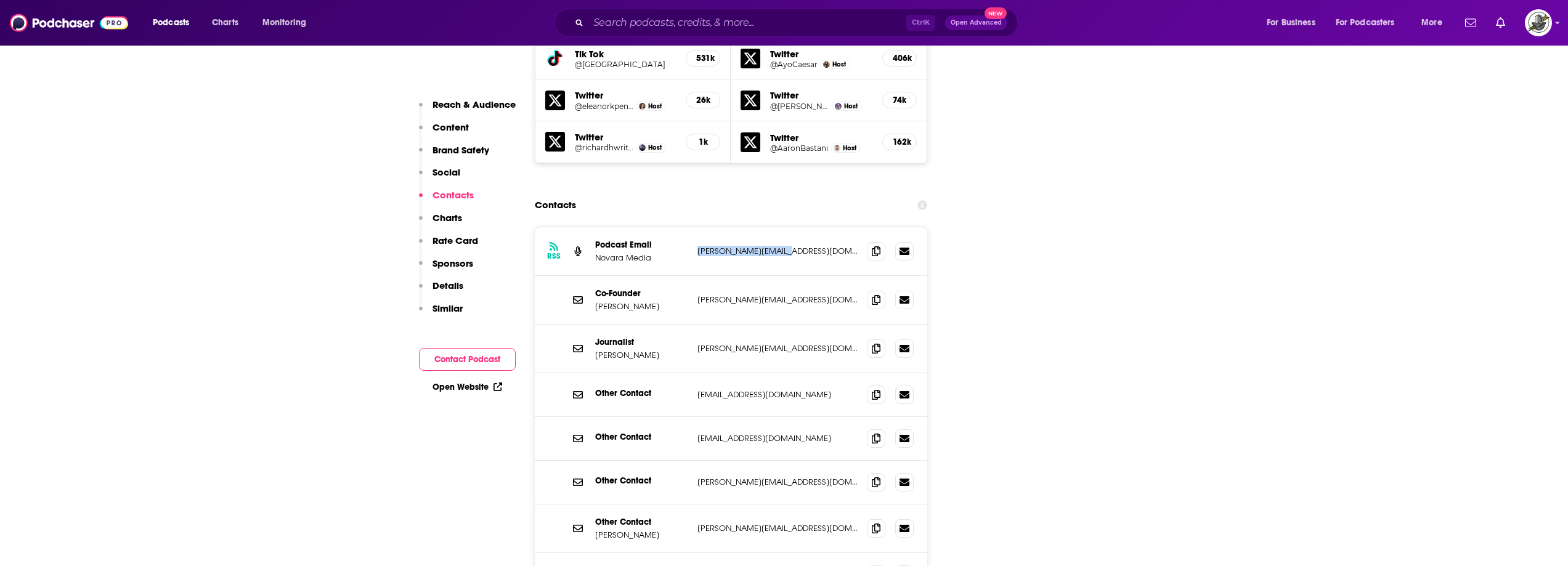
drag, startPoint x: 698, startPoint y: 182, endPoint x: 810, endPoint y: 175, distance: 112.2
click at [810, 246] on p "[PERSON_NAME][EMAIL_ADDRESS][DOMAIN_NAME]" at bounding box center [777, 251] width 161 height 10
copy p "[PERSON_NAME][EMAIL_ADDRESS][DOMAIN_NAME]"
